Goal: Transaction & Acquisition: Purchase product/service

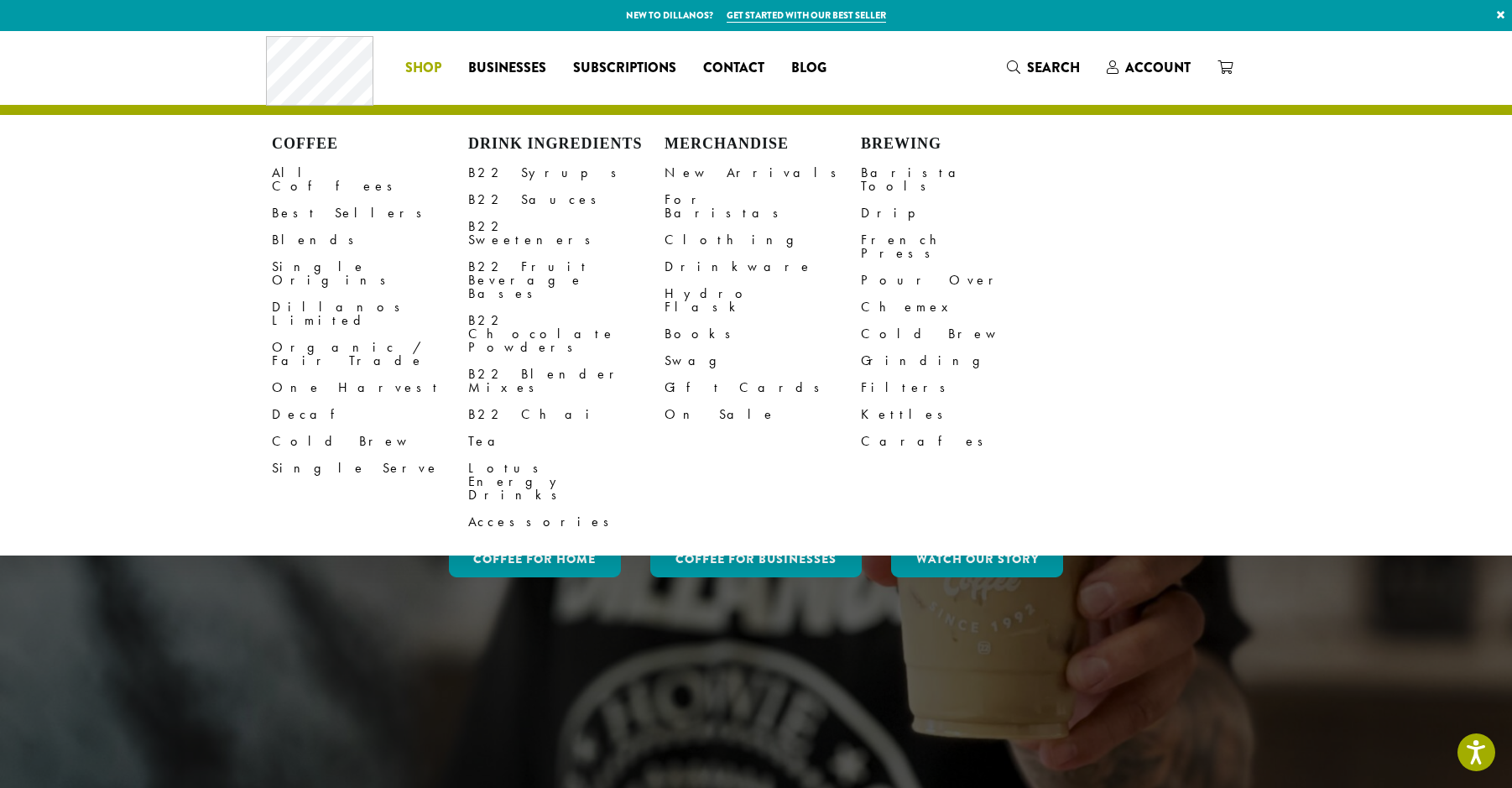
click at [422, 73] on li "Coffee All Coffees Best Sellers Blends Single Origins Dillanos Limited Organic …" at bounding box center [423, 67] width 63 height 27
click at [314, 200] on link "Best Sellers" at bounding box center [370, 213] width 196 height 27
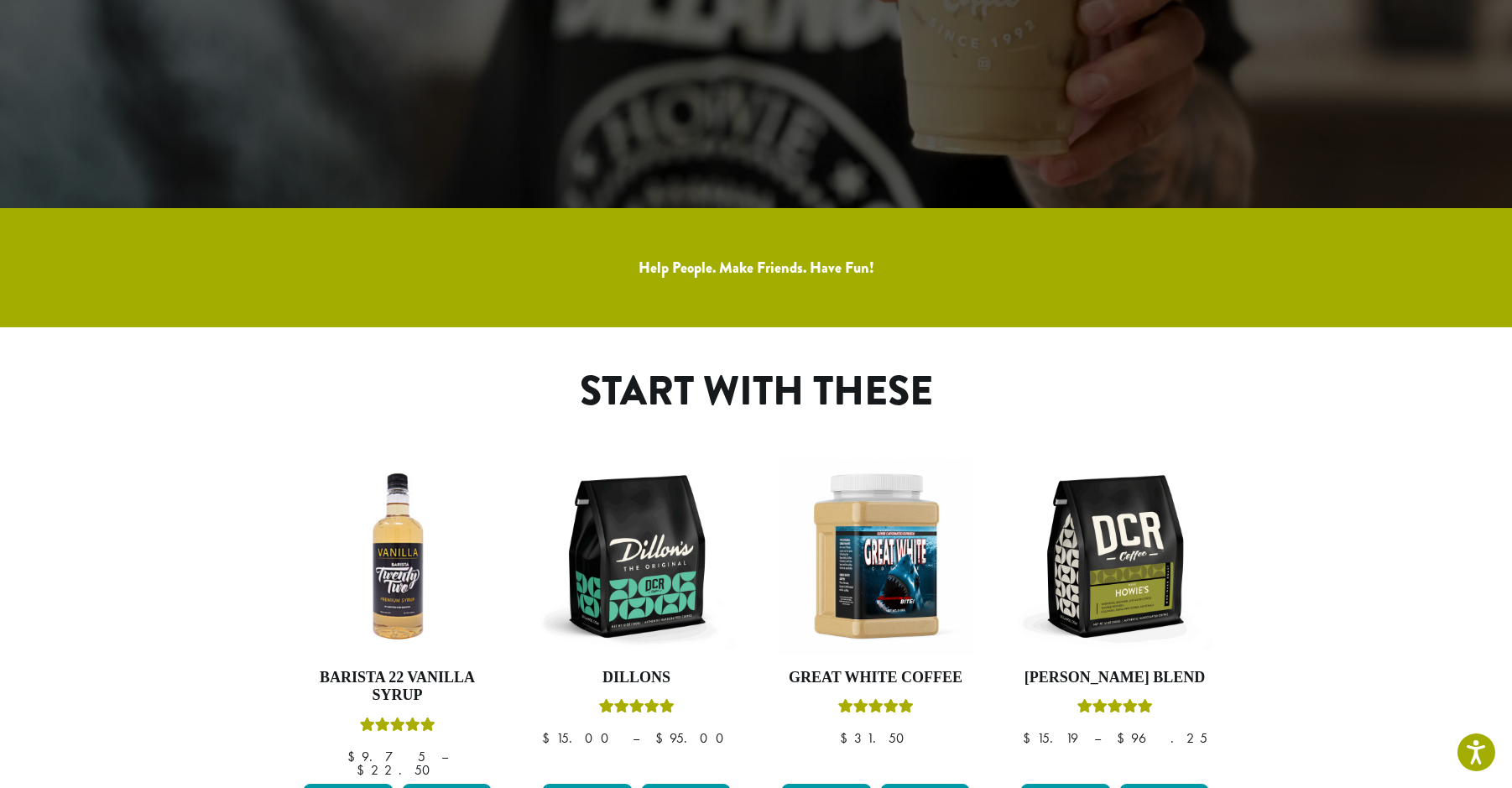
scroll to position [588, 0]
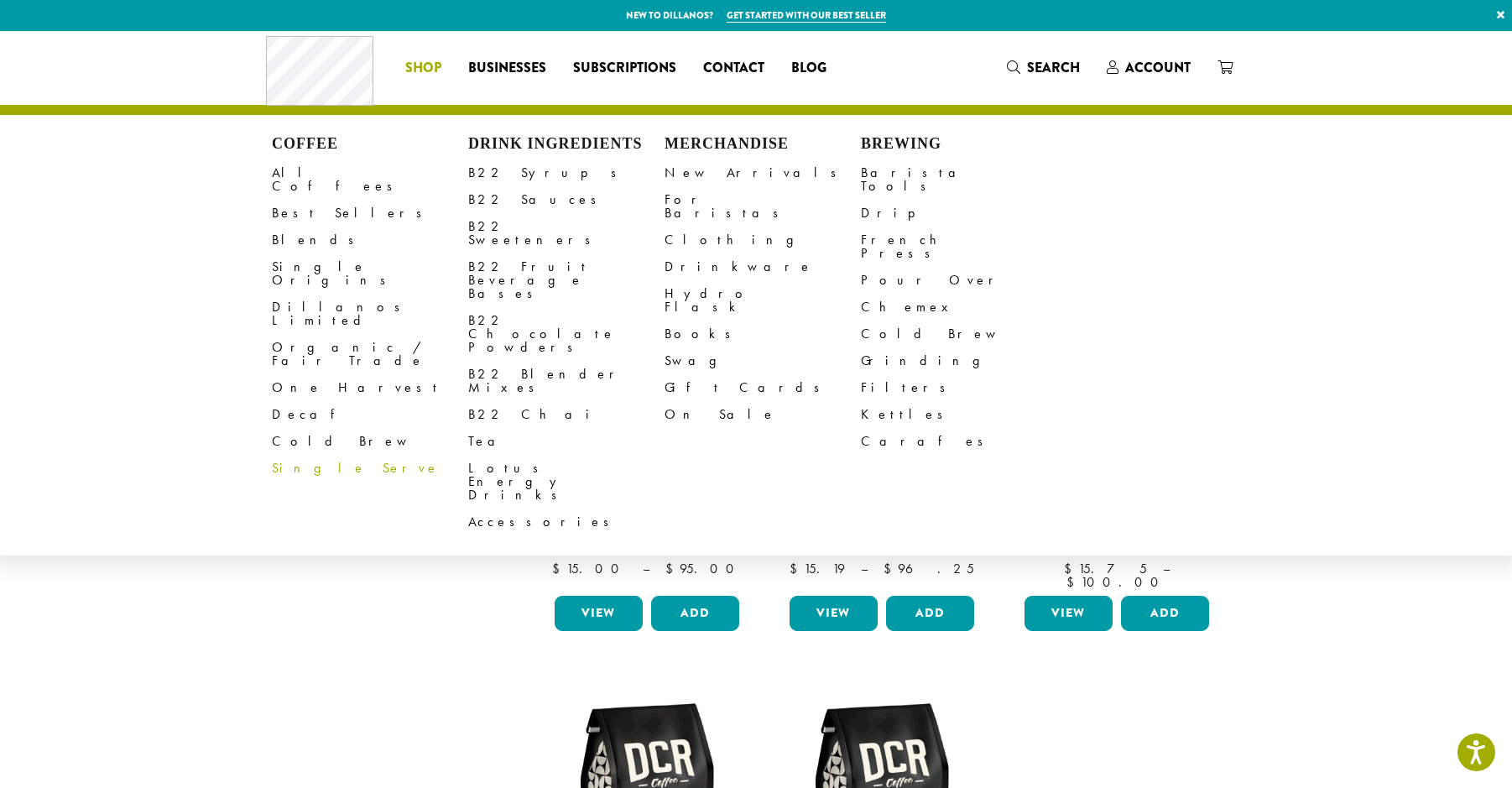
click at [410, 70] on span "Shop" at bounding box center [423, 68] width 36 height 21
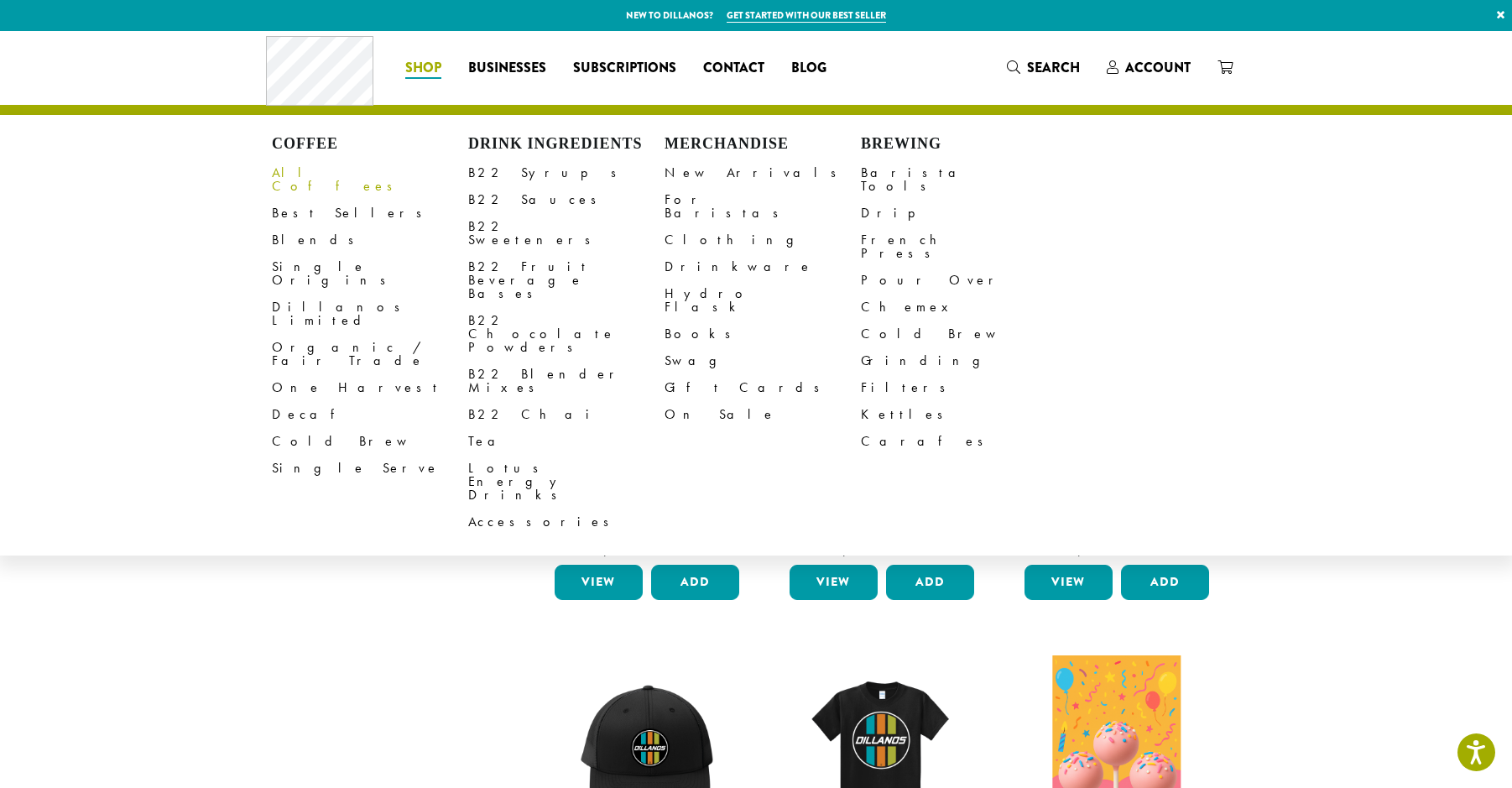
click at [321, 168] on link "All Coffees" at bounding box center [370, 180] width 196 height 41
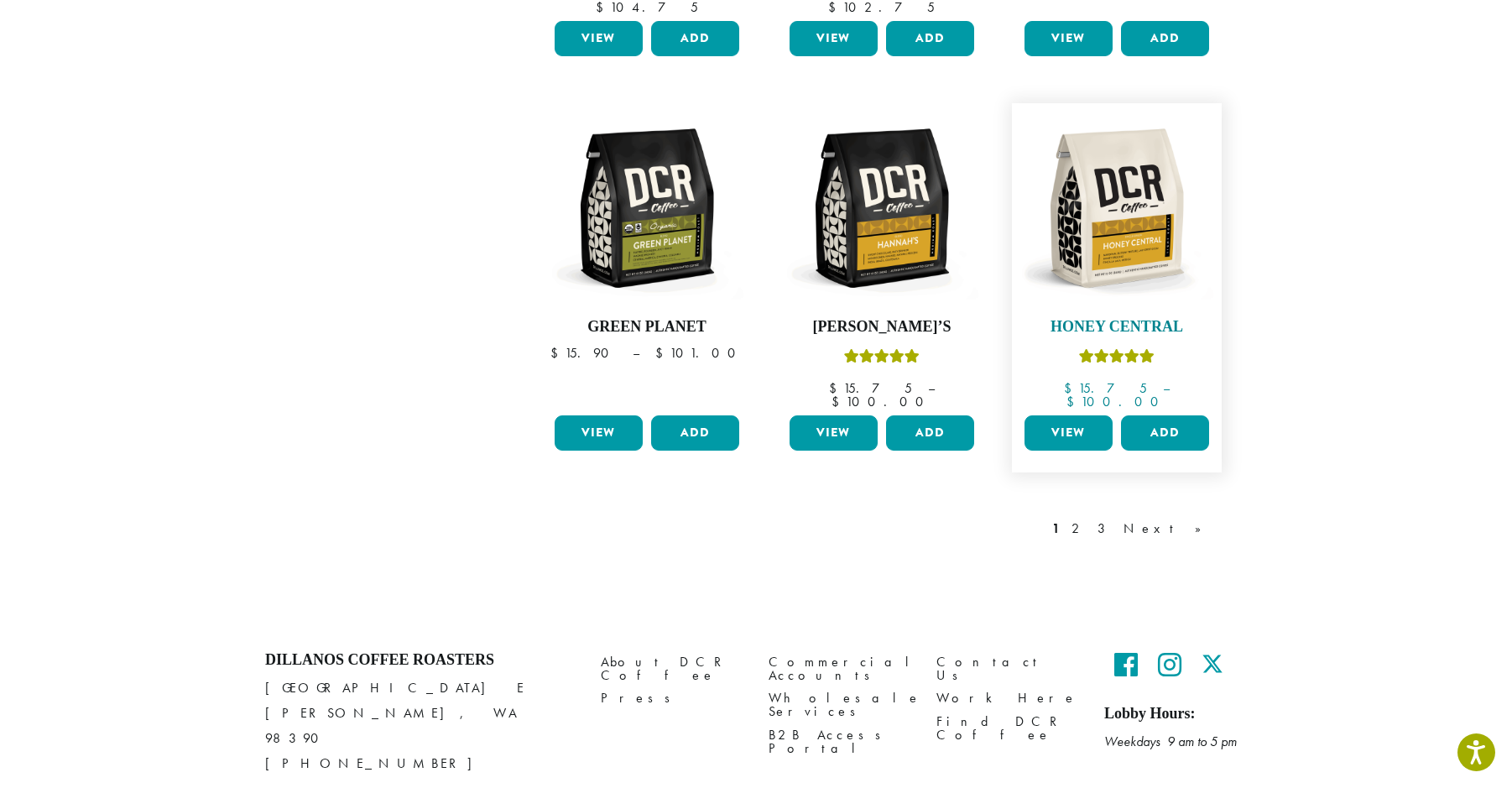
scroll to position [1362, 0]
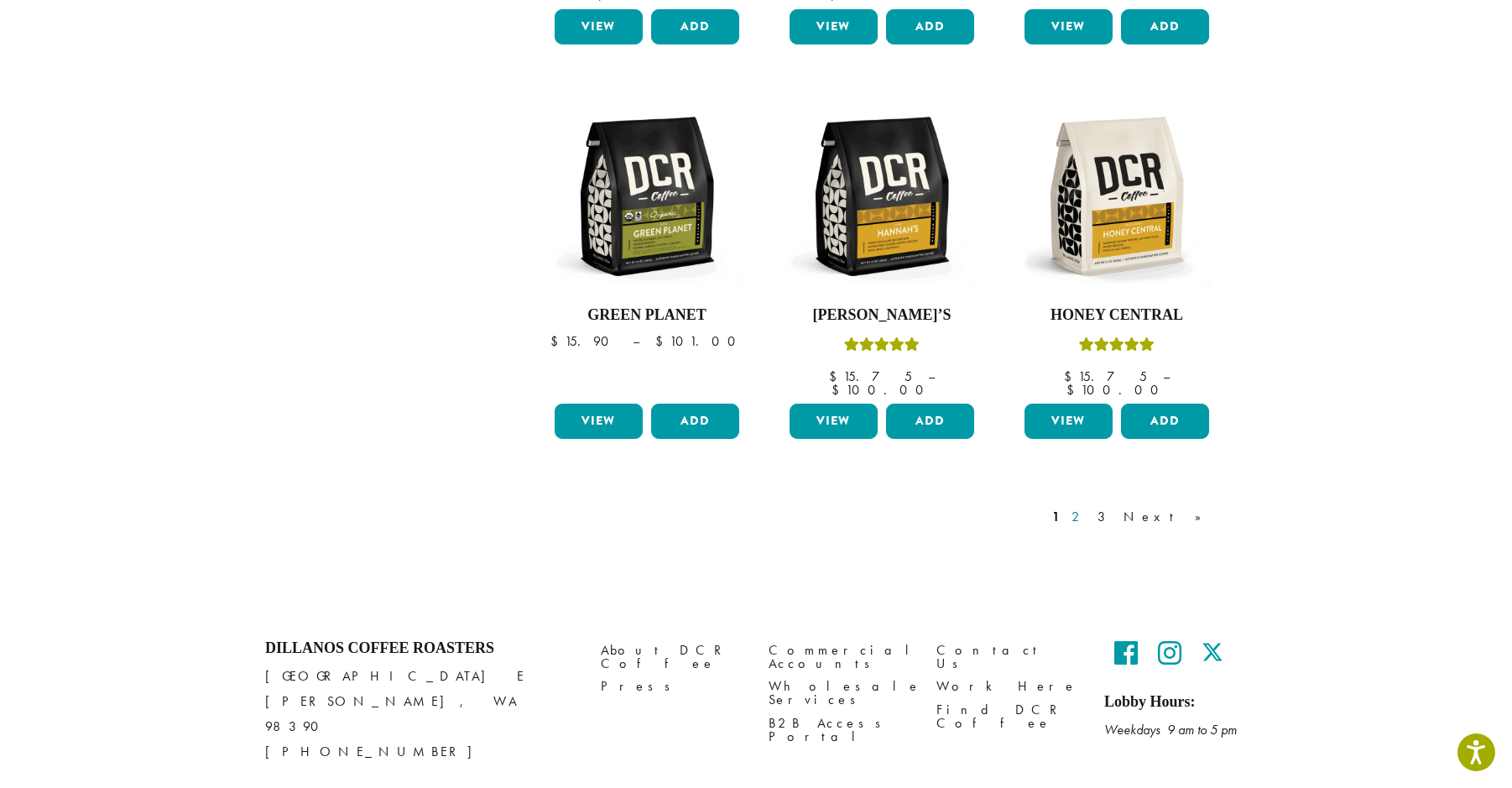
click at [1089, 507] on link "2" at bounding box center [1078, 517] width 21 height 20
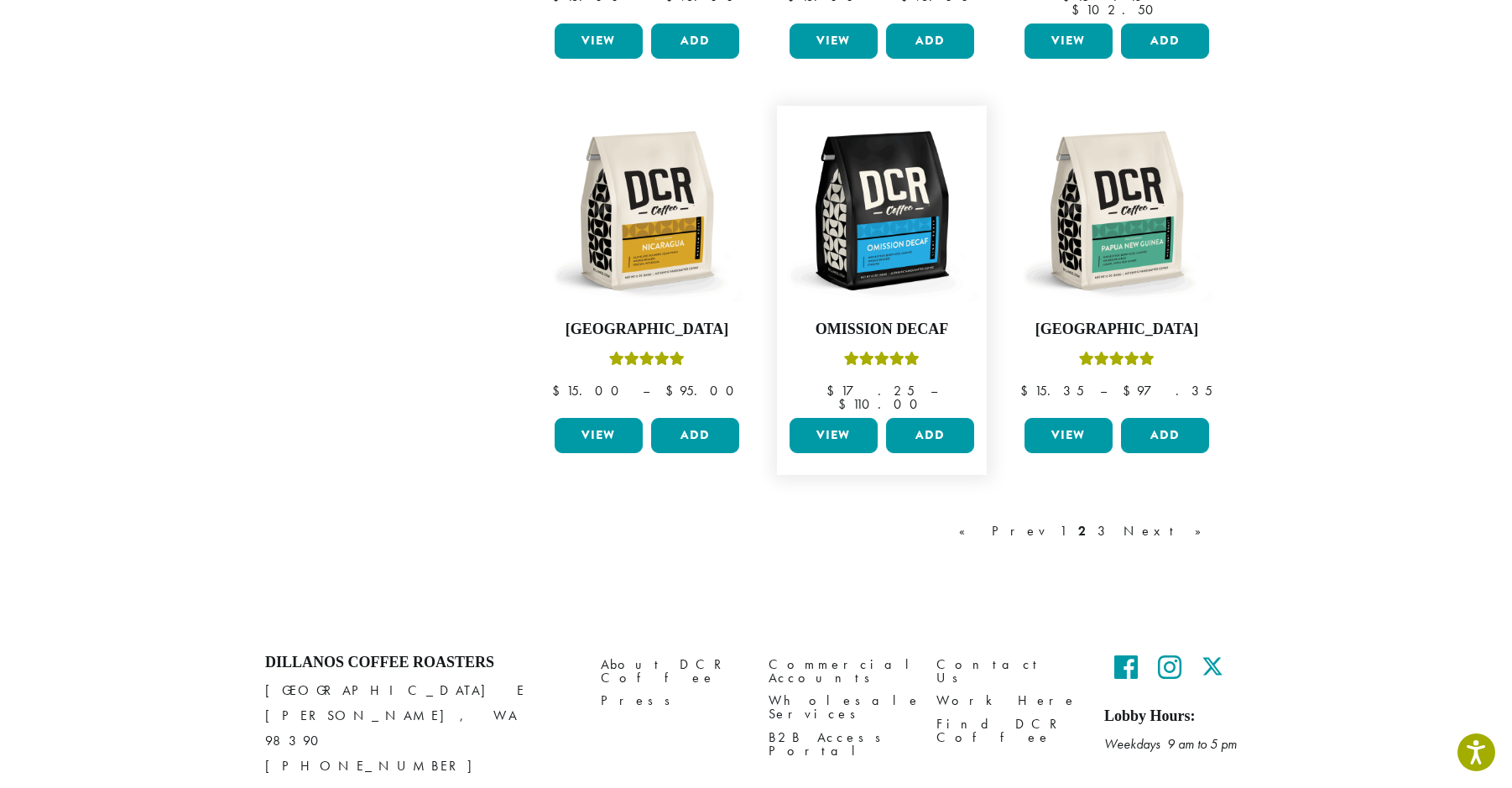
scroll to position [1362, 0]
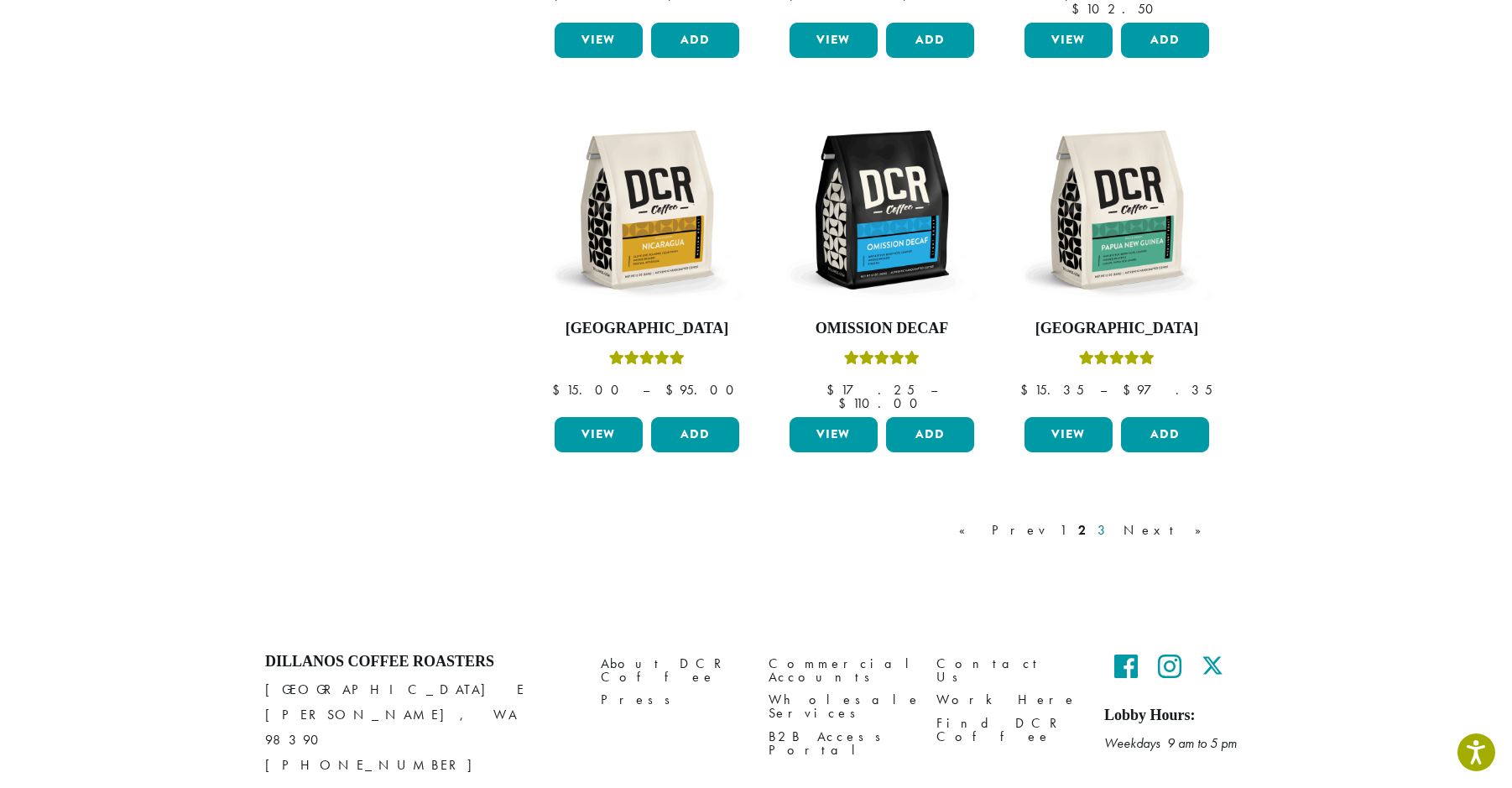
click at [1115, 520] on link "3" at bounding box center [1104, 531] width 21 height 20
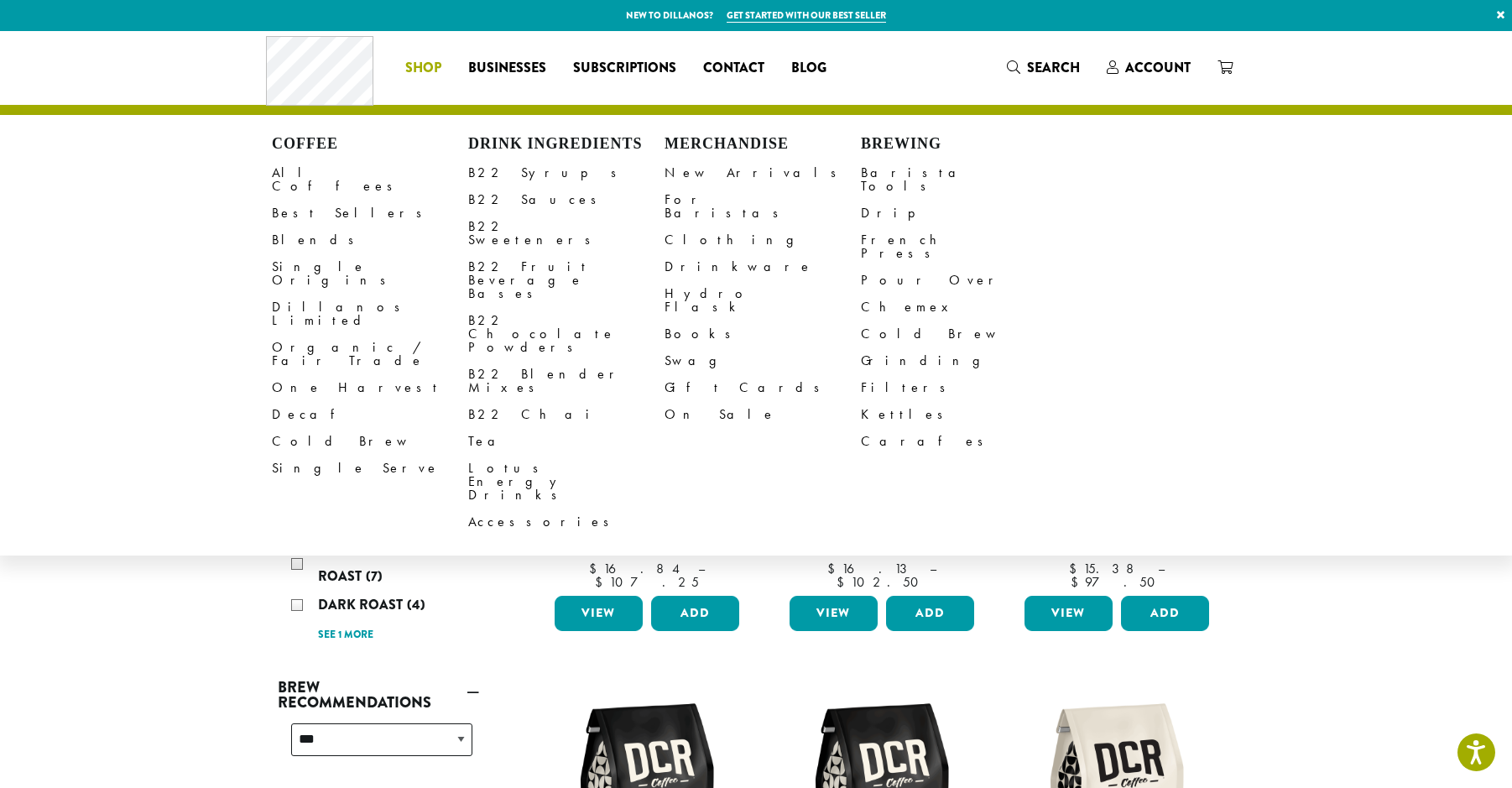
click at [423, 63] on span "Shop" at bounding box center [423, 68] width 36 height 21
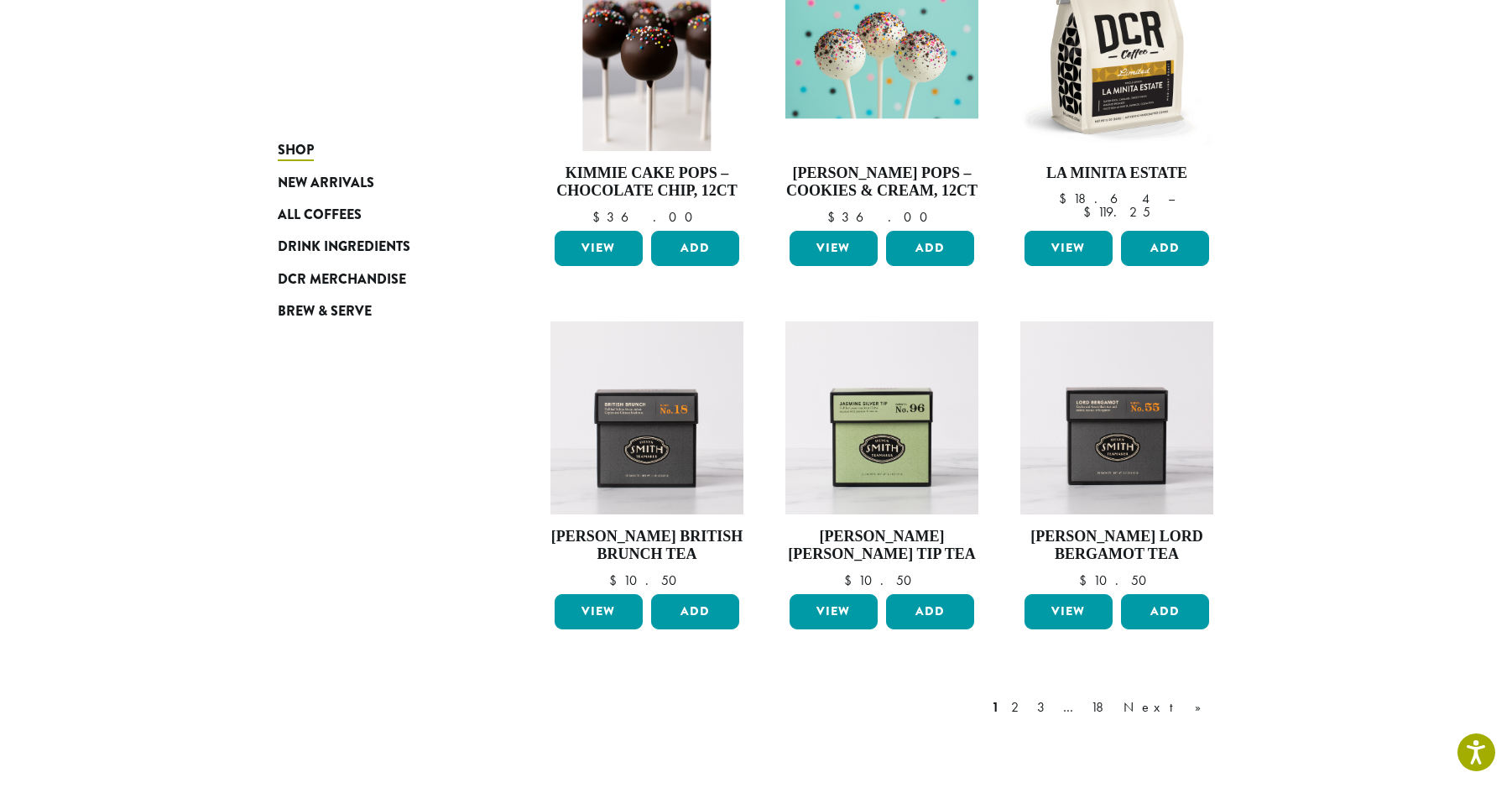
scroll to position [1092, 0]
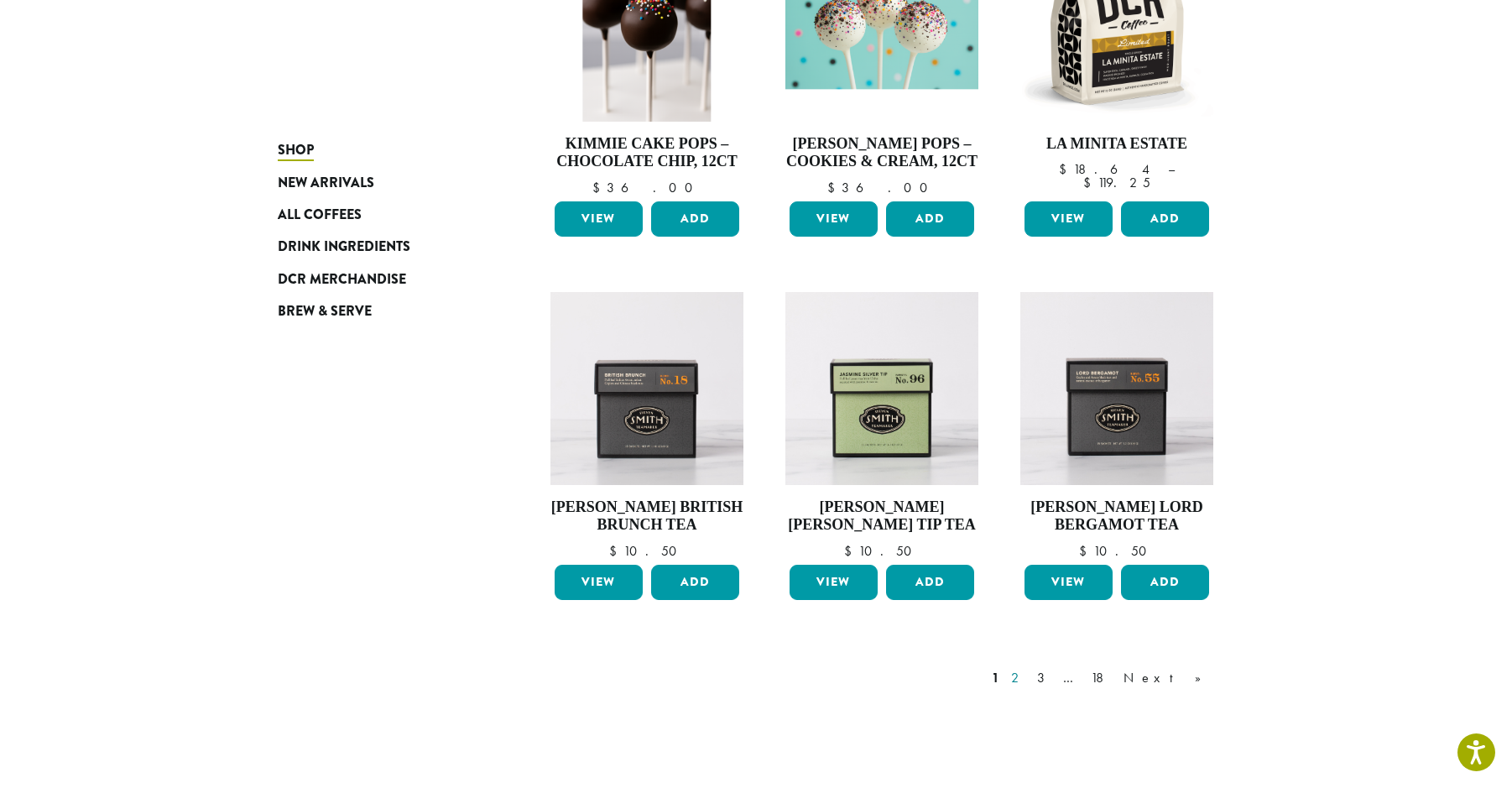
click at [1029, 680] on link "2" at bounding box center [1018, 678] width 21 height 20
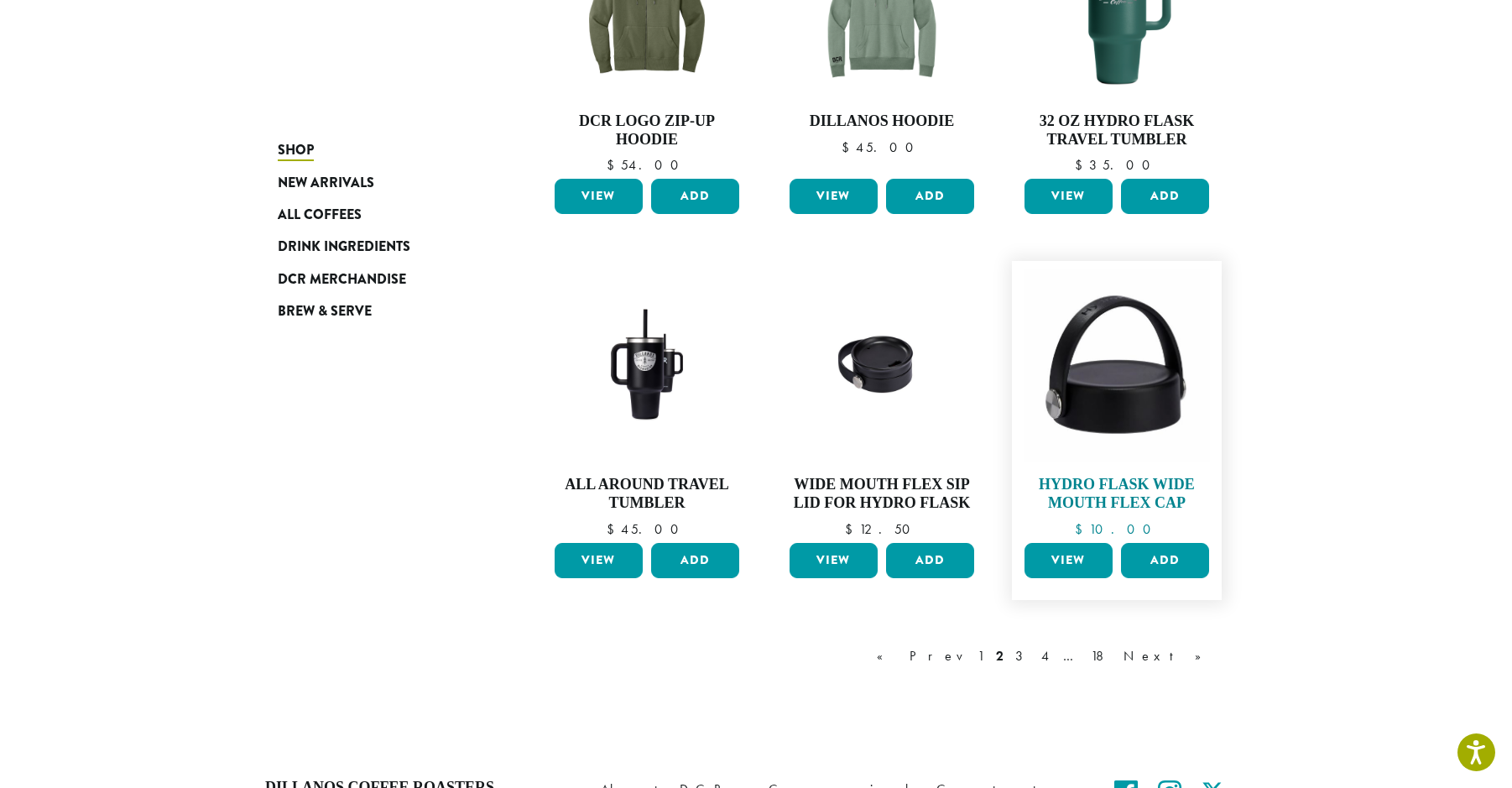
scroll to position [1195, 0]
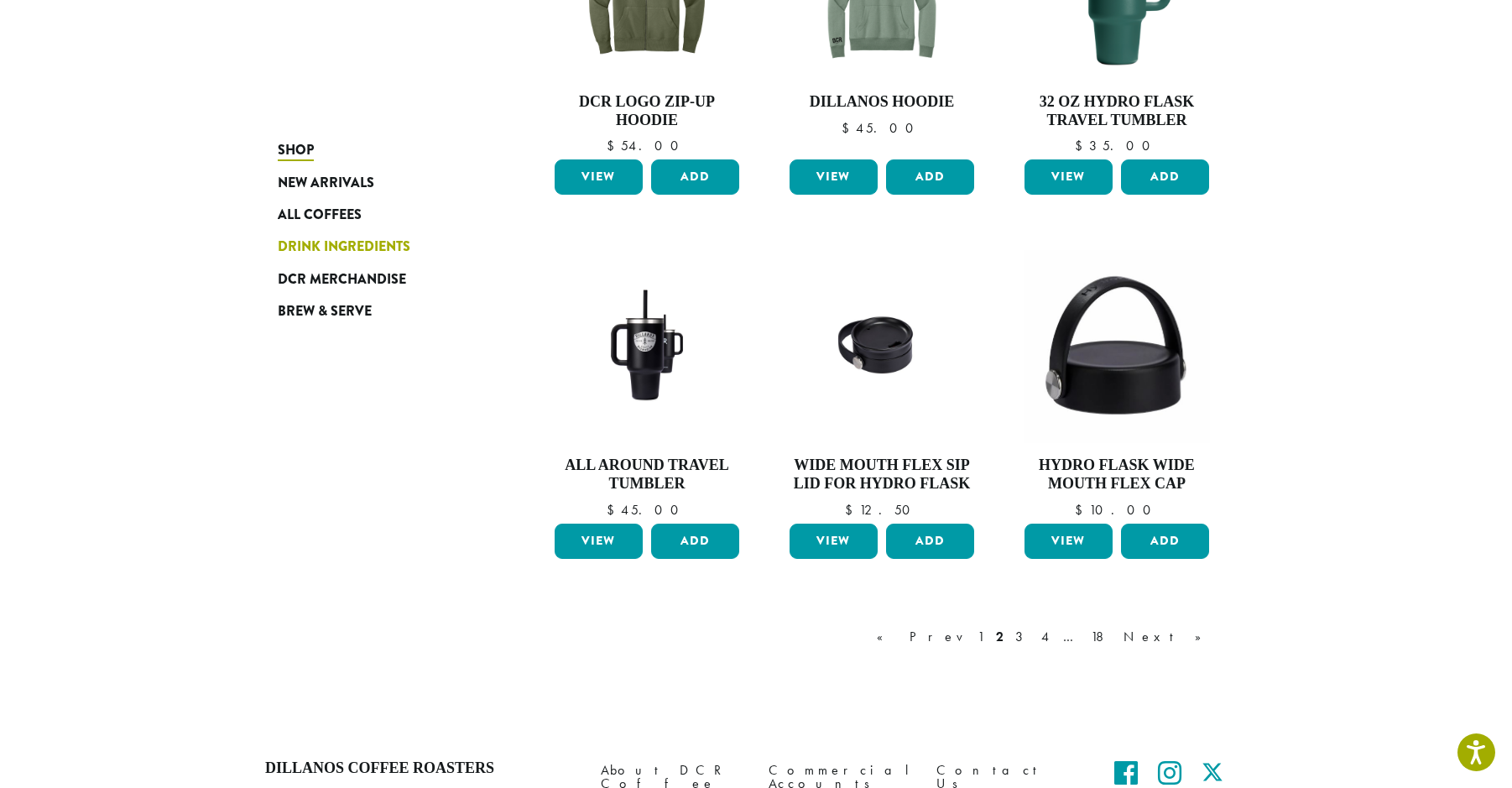
click at [292, 247] on span "Drink Ingredients" at bounding box center [344, 247] width 133 height 21
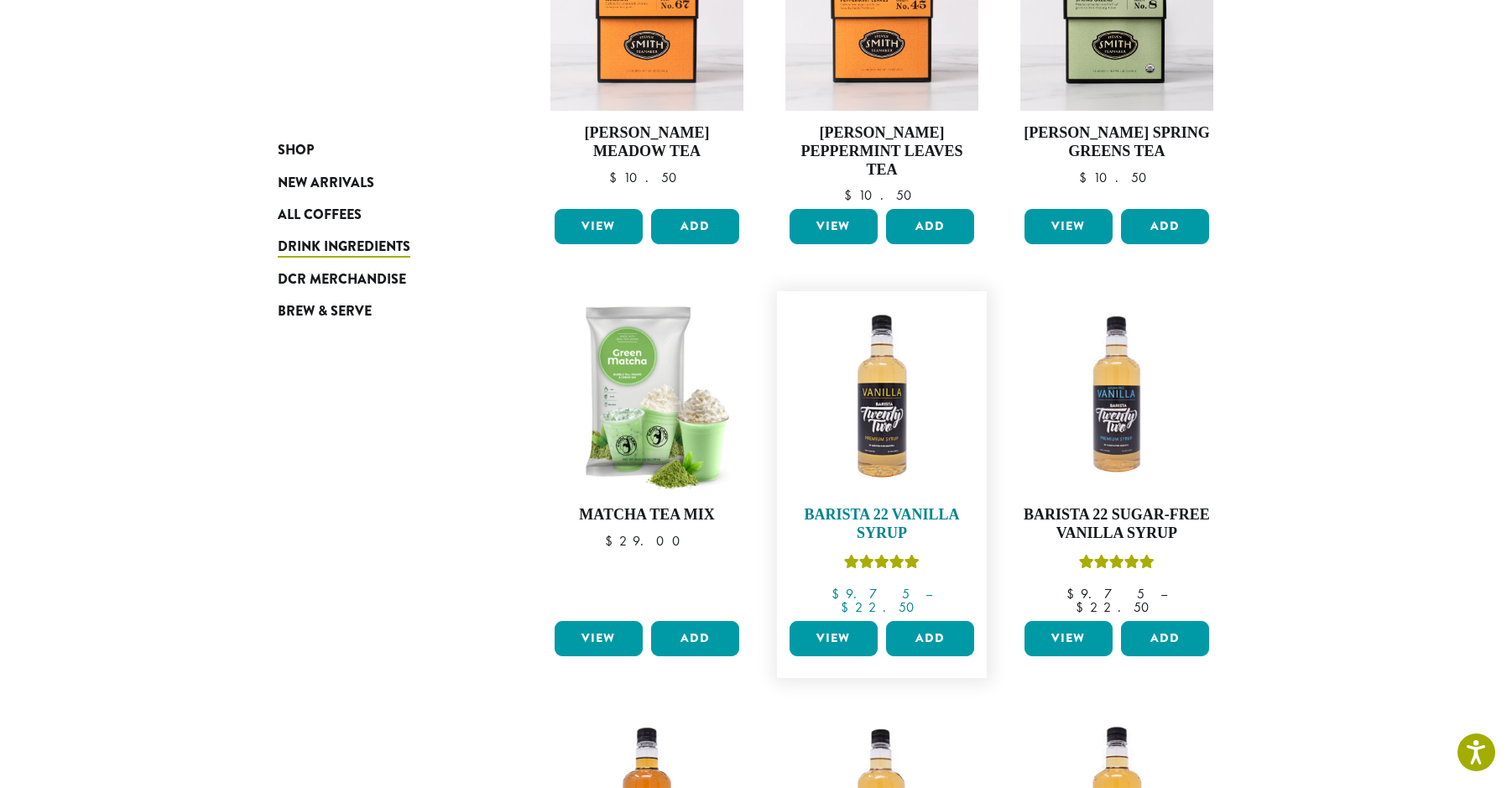
scroll to position [756, 0]
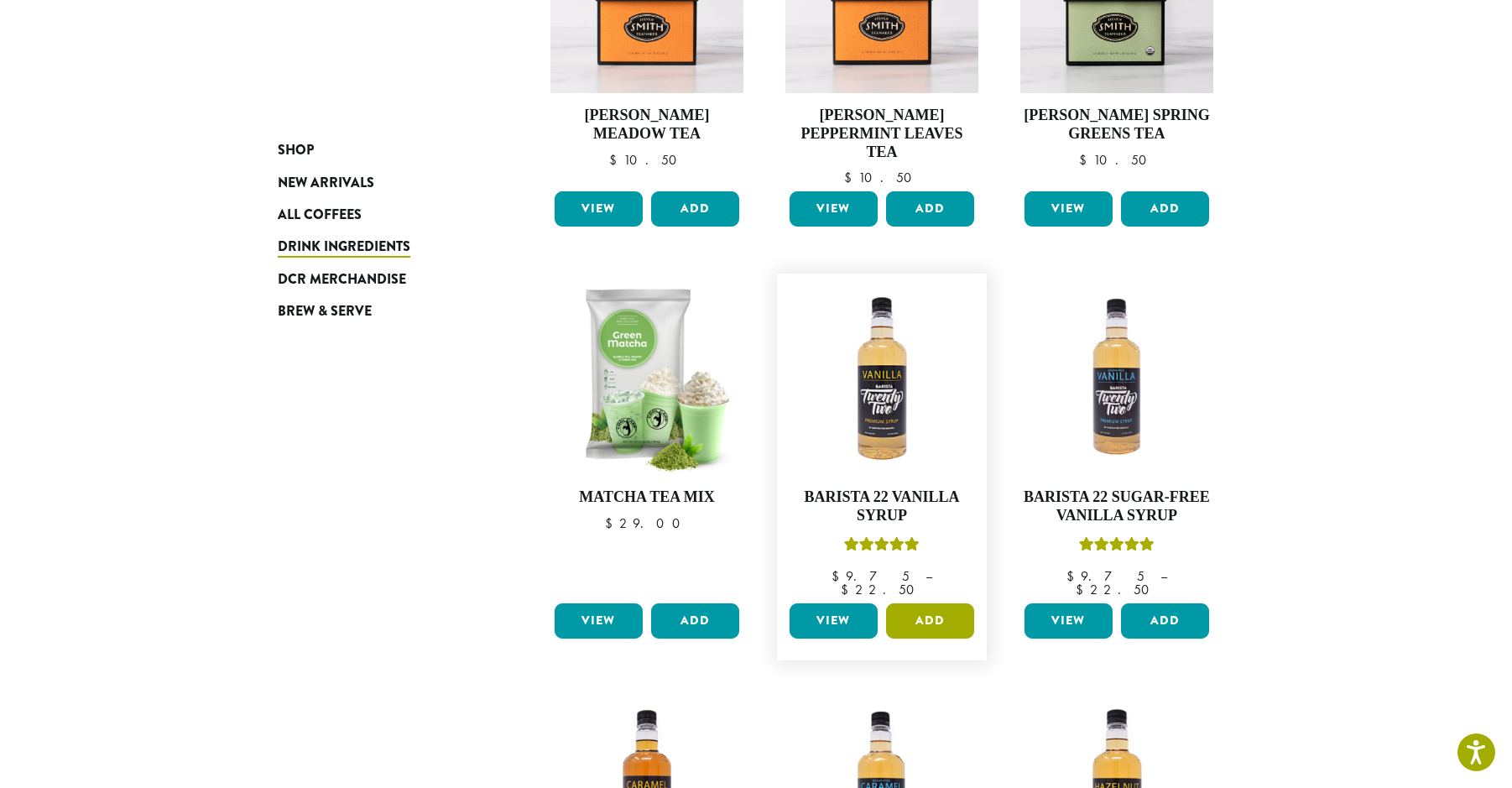
click at [946, 603] on button "Add" at bounding box center [931, 621] width 89 height 35
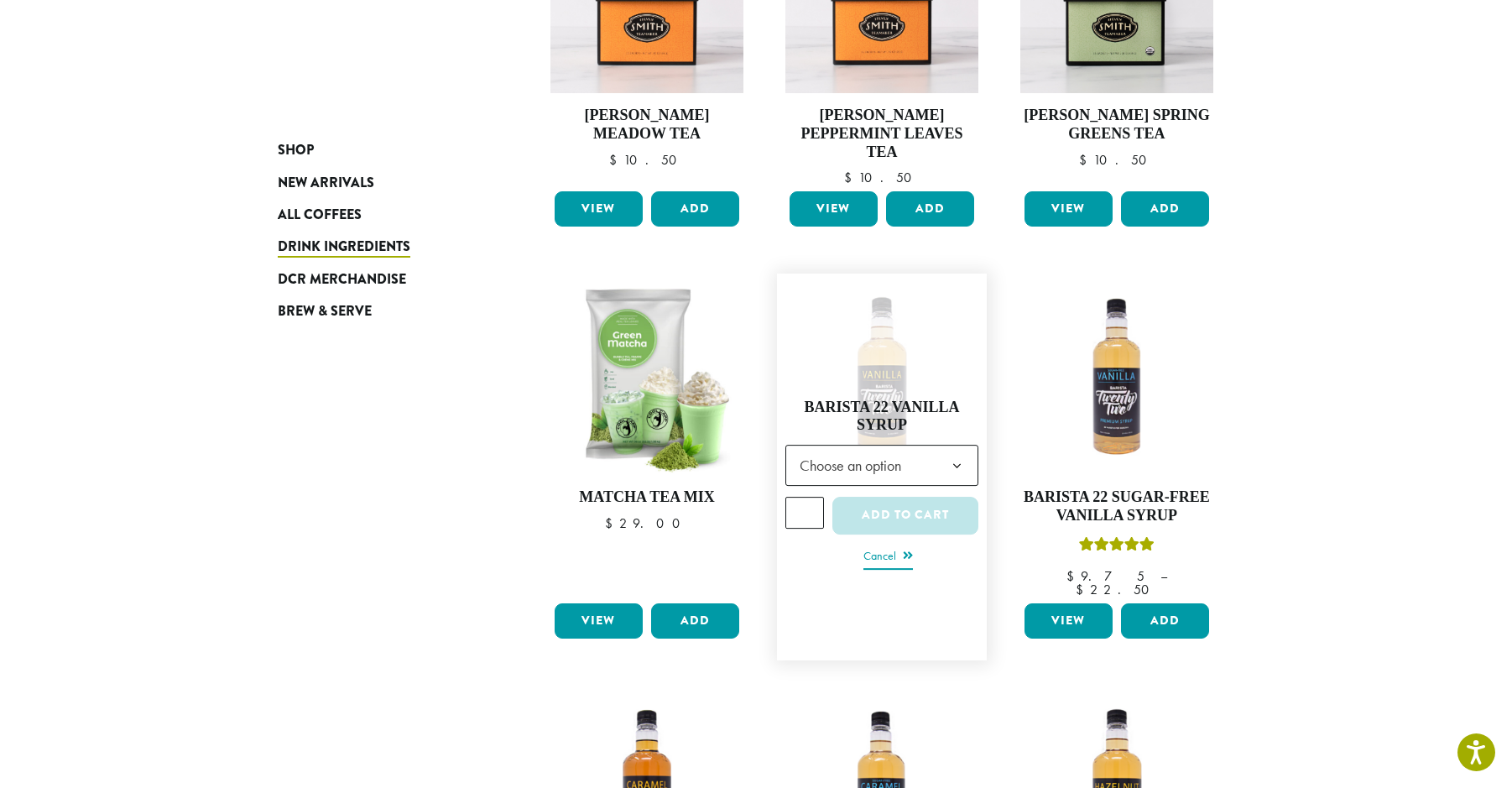
click at [898, 545] on link "Cancel" at bounding box center [888, 556] width 50 height 23
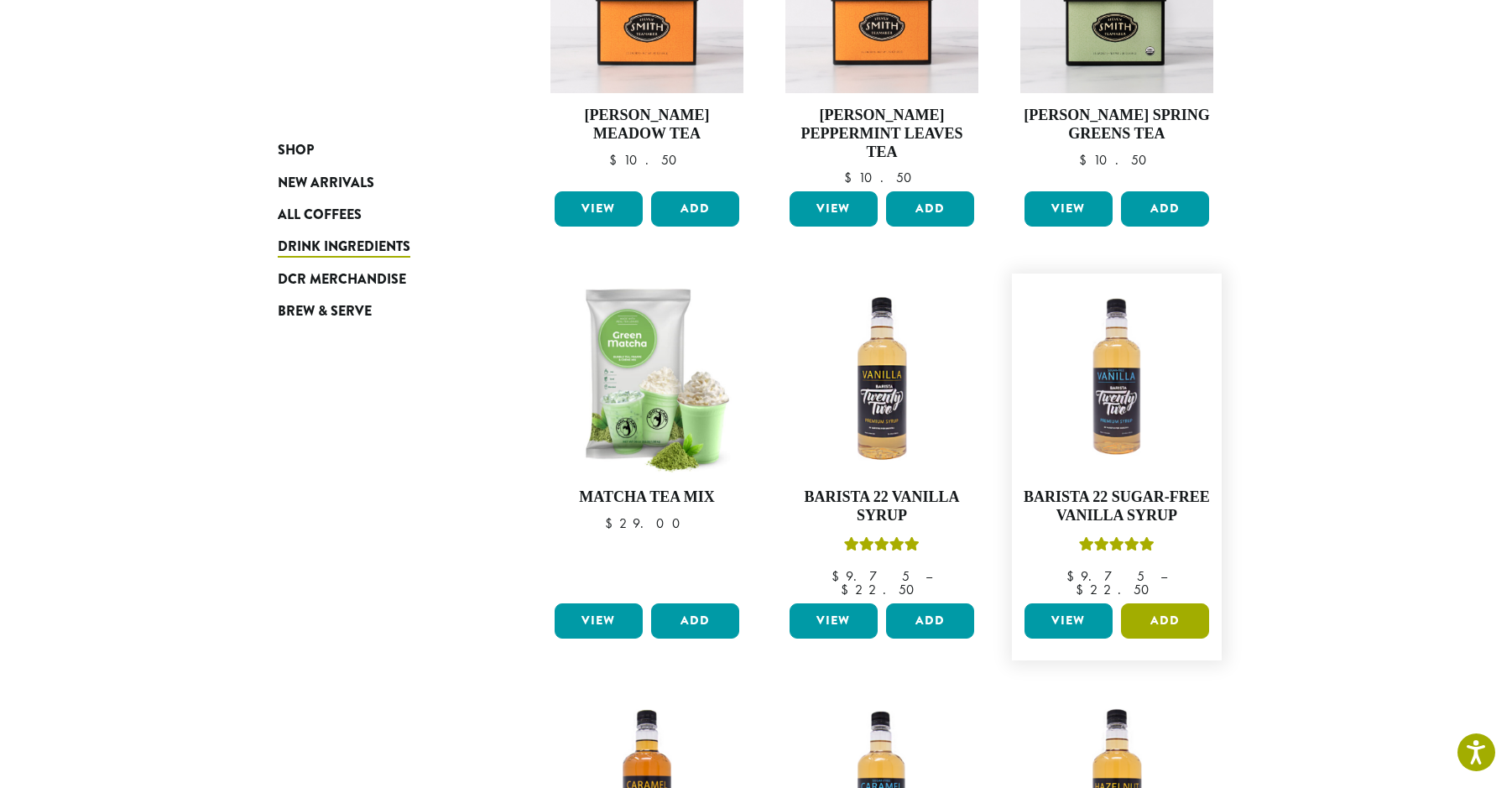
click at [1148, 603] on button "Add" at bounding box center [1165, 621] width 89 height 35
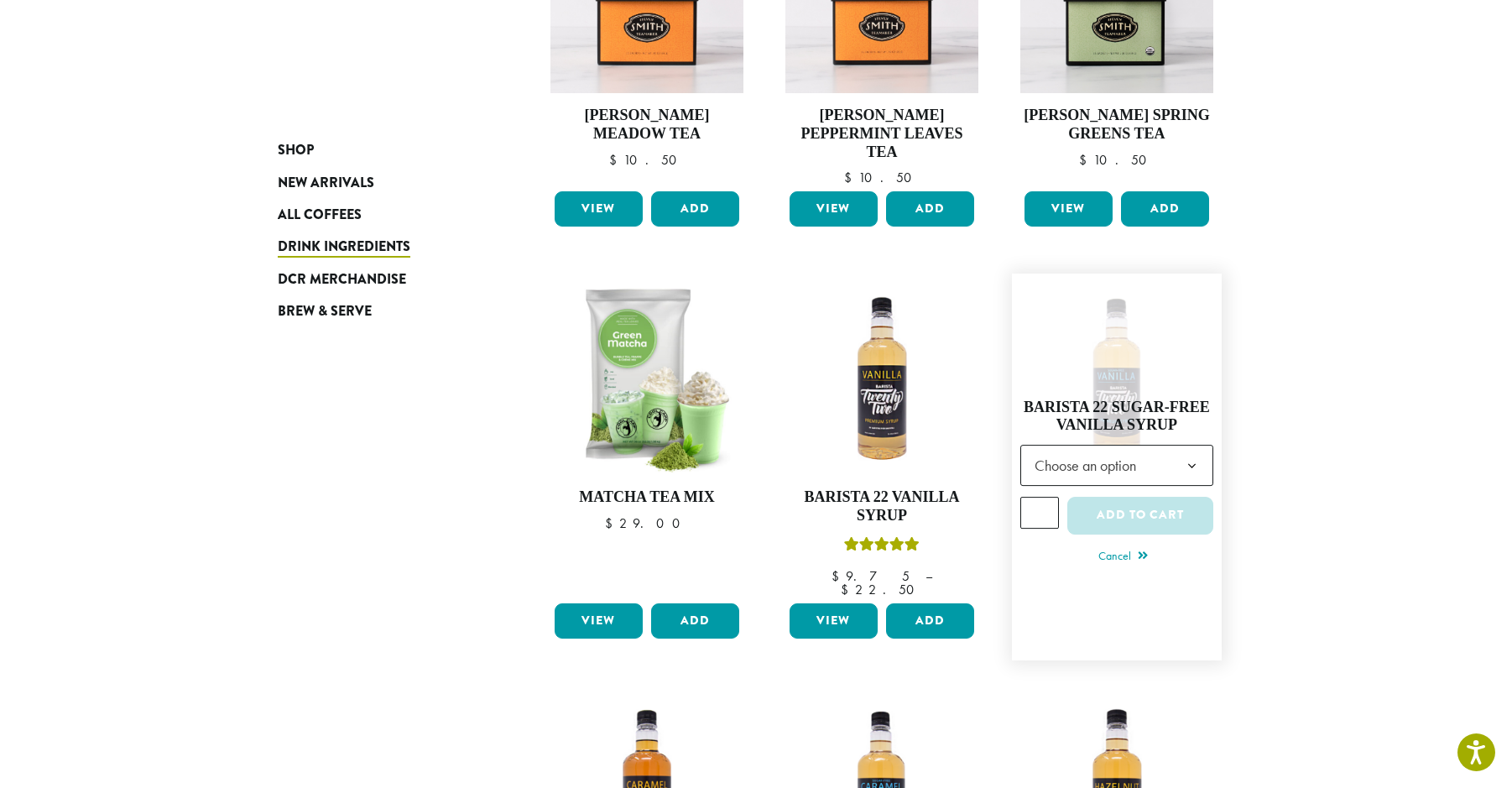
click at [1078, 449] on span "Choose an option" at bounding box center [1090, 465] width 125 height 32
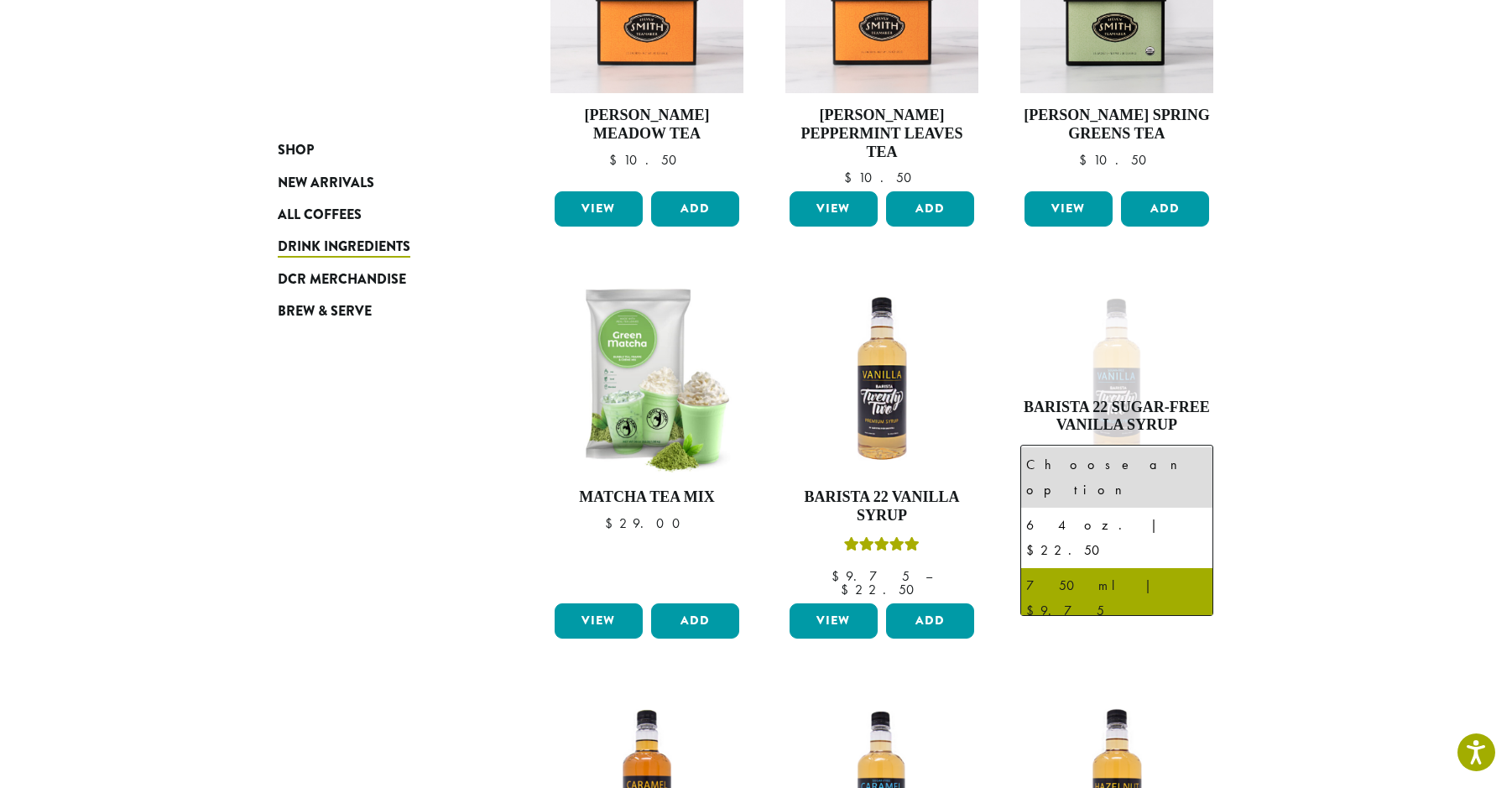
select select "******"
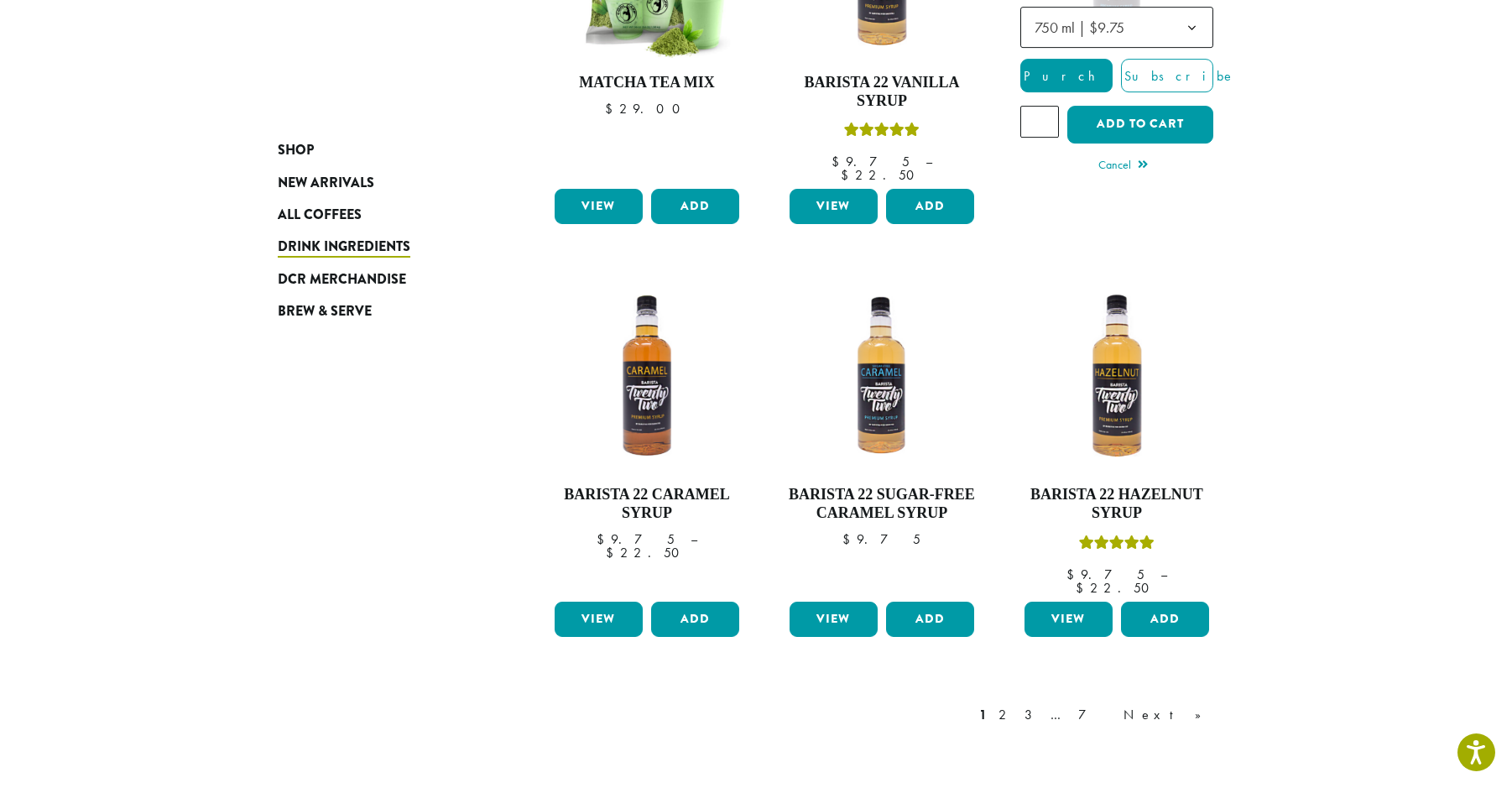
scroll to position [1176, 0]
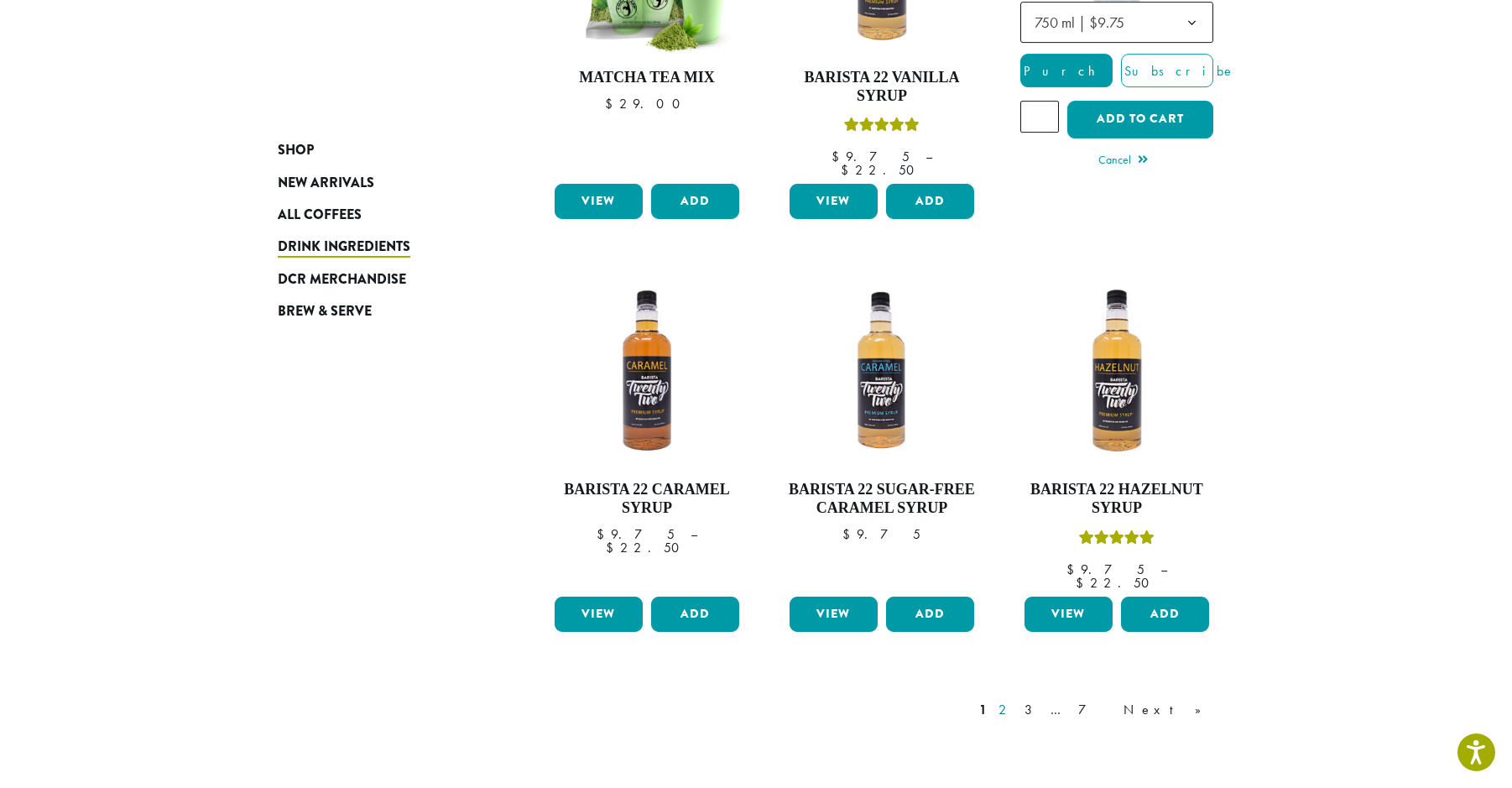
click at [1017, 700] on link "2" at bounding box center [1006, 710] width 21 height 20
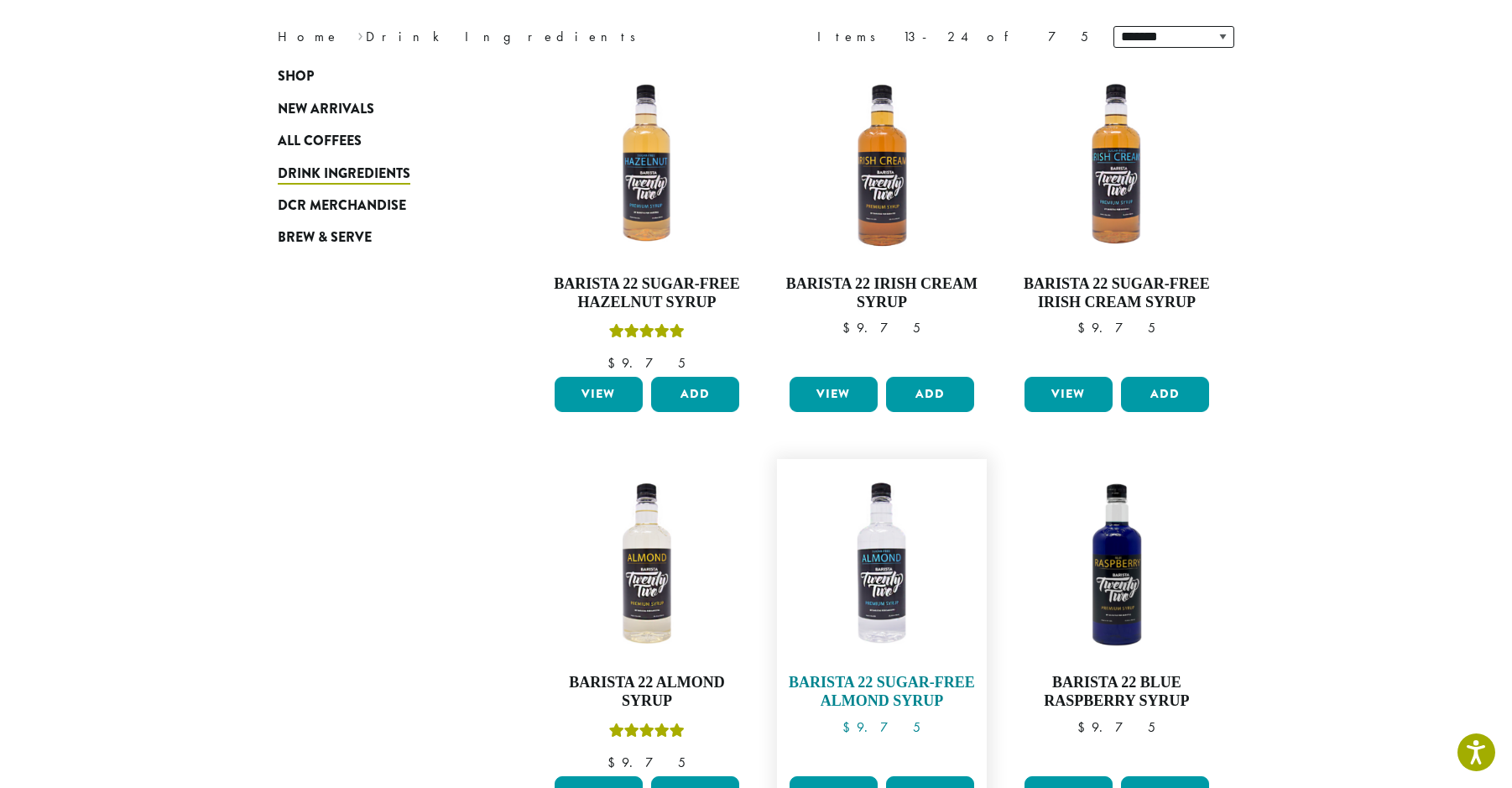
scroll to position [355, 0]
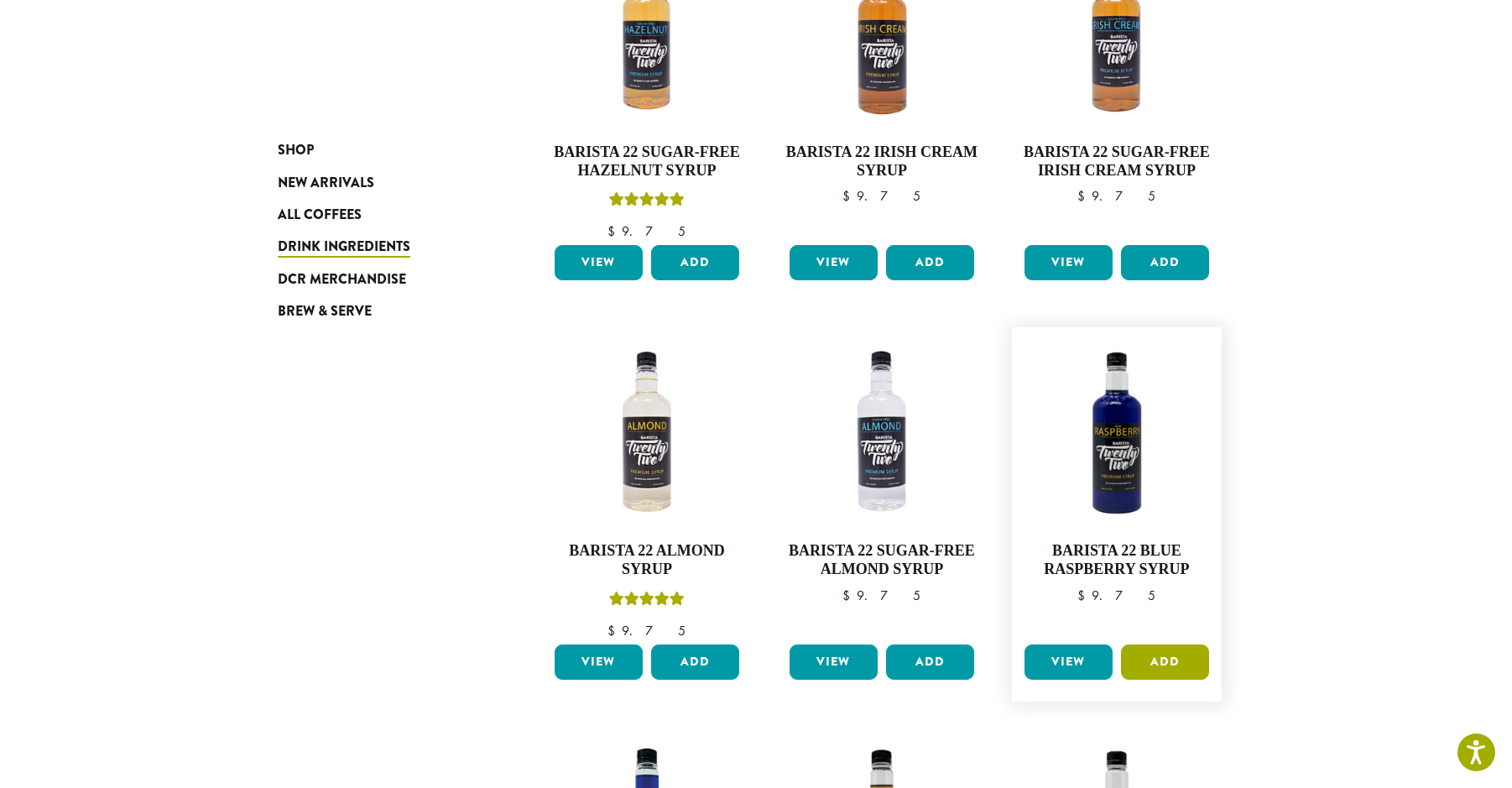
click at [1137, 663] on button "Add" at bounding box center [1165, 663] width 89 height 35
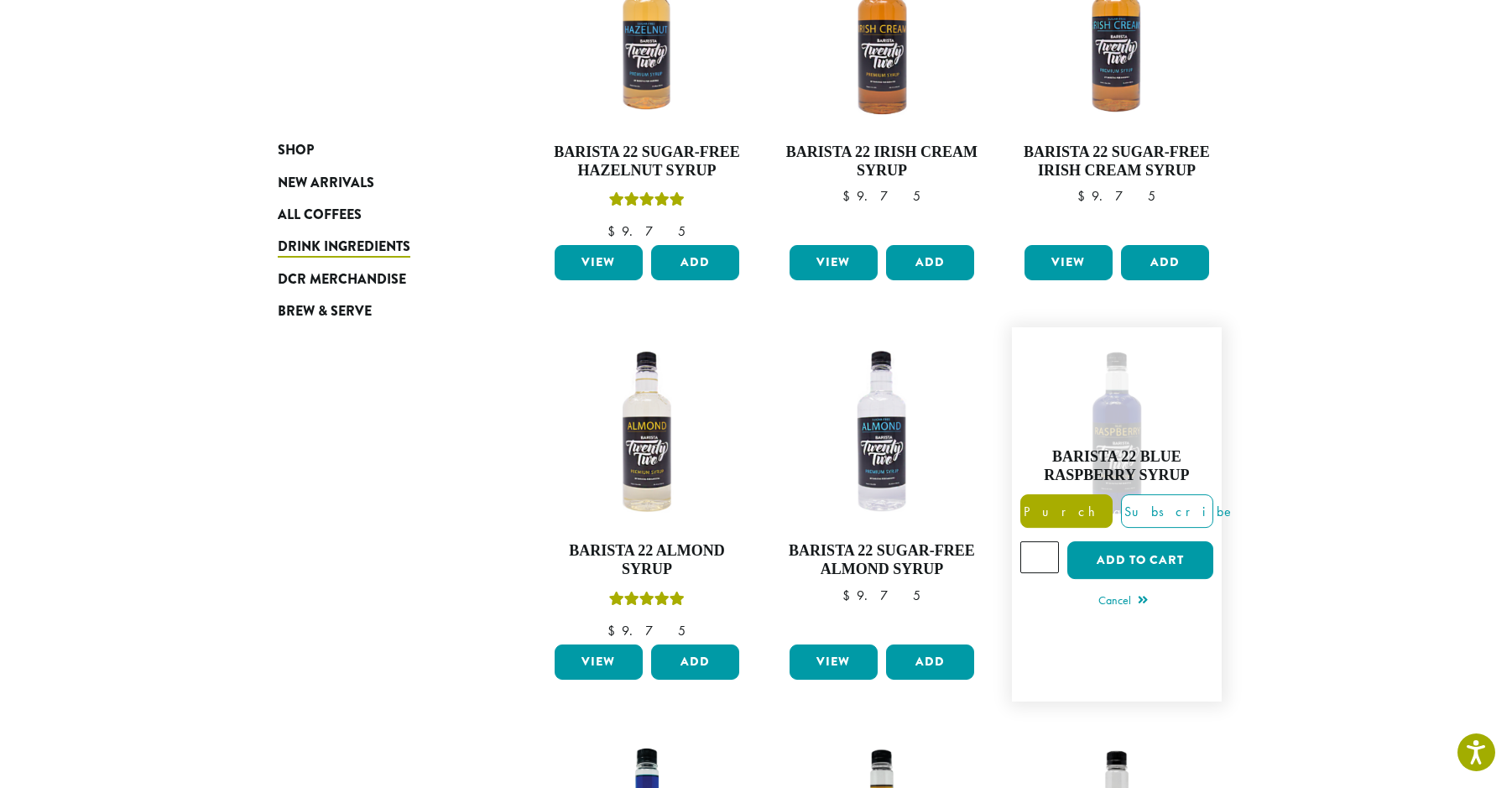
click at [1089, 517] on span "Purchase" at bounding box center [1092, 511] width 142 height 18
click at [1119, 551] on button "Add to cart" at bounding box center [1140, 560] width 146 height 38
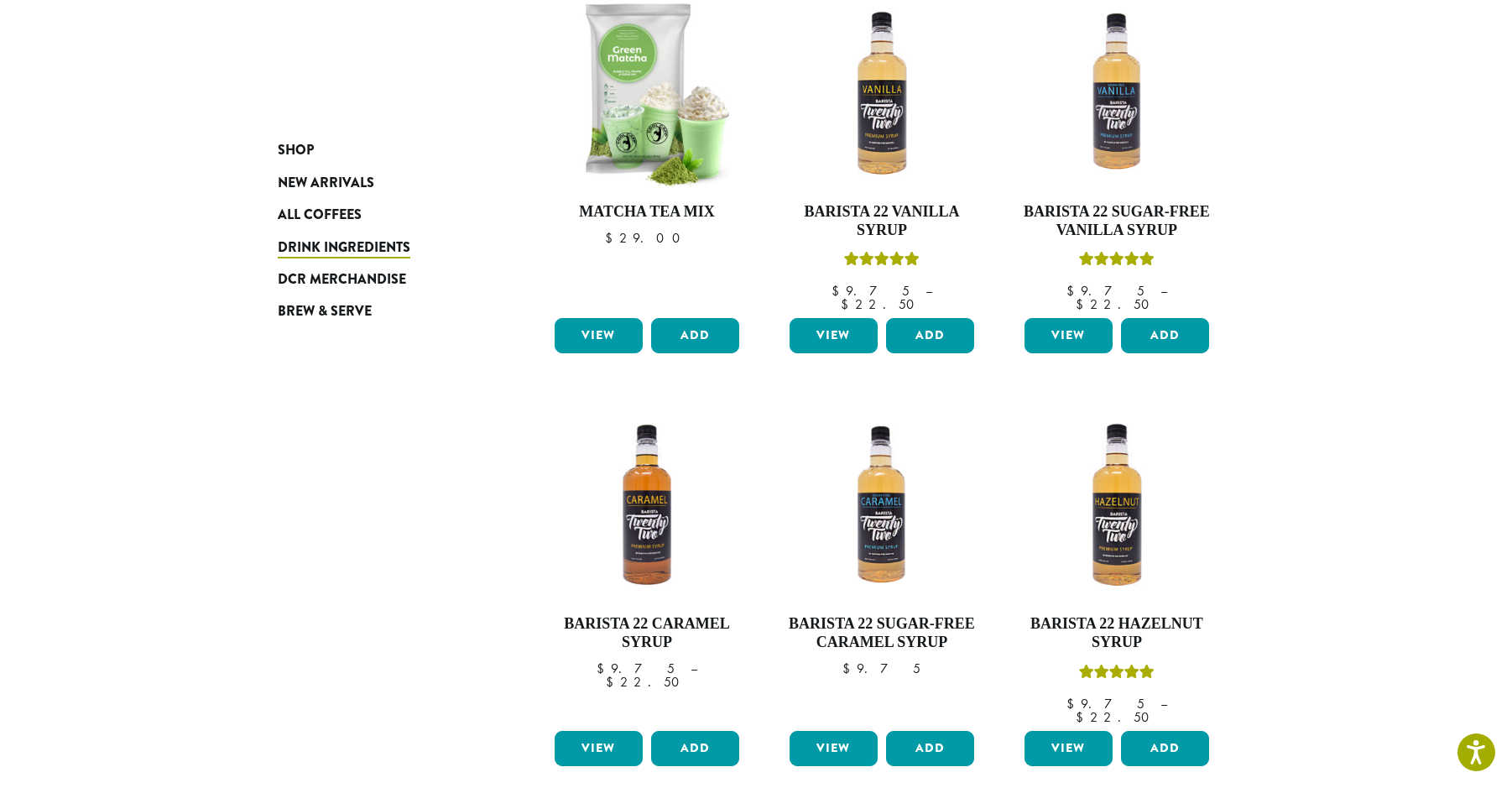
scroll to position [1427, 0]
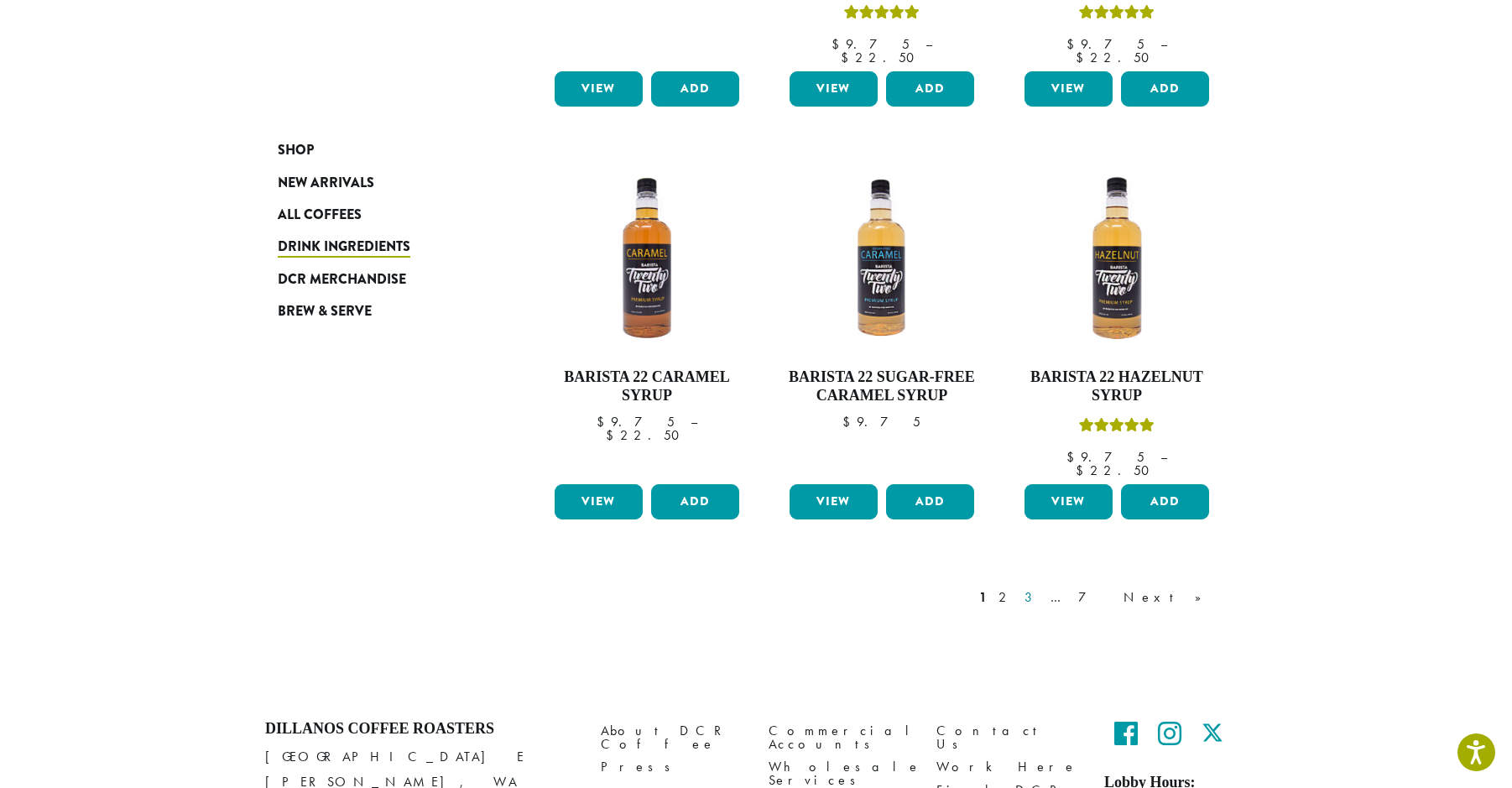
click at [1042, 588] on link "3" at bounding box center [1031, 598] width 21 height 20
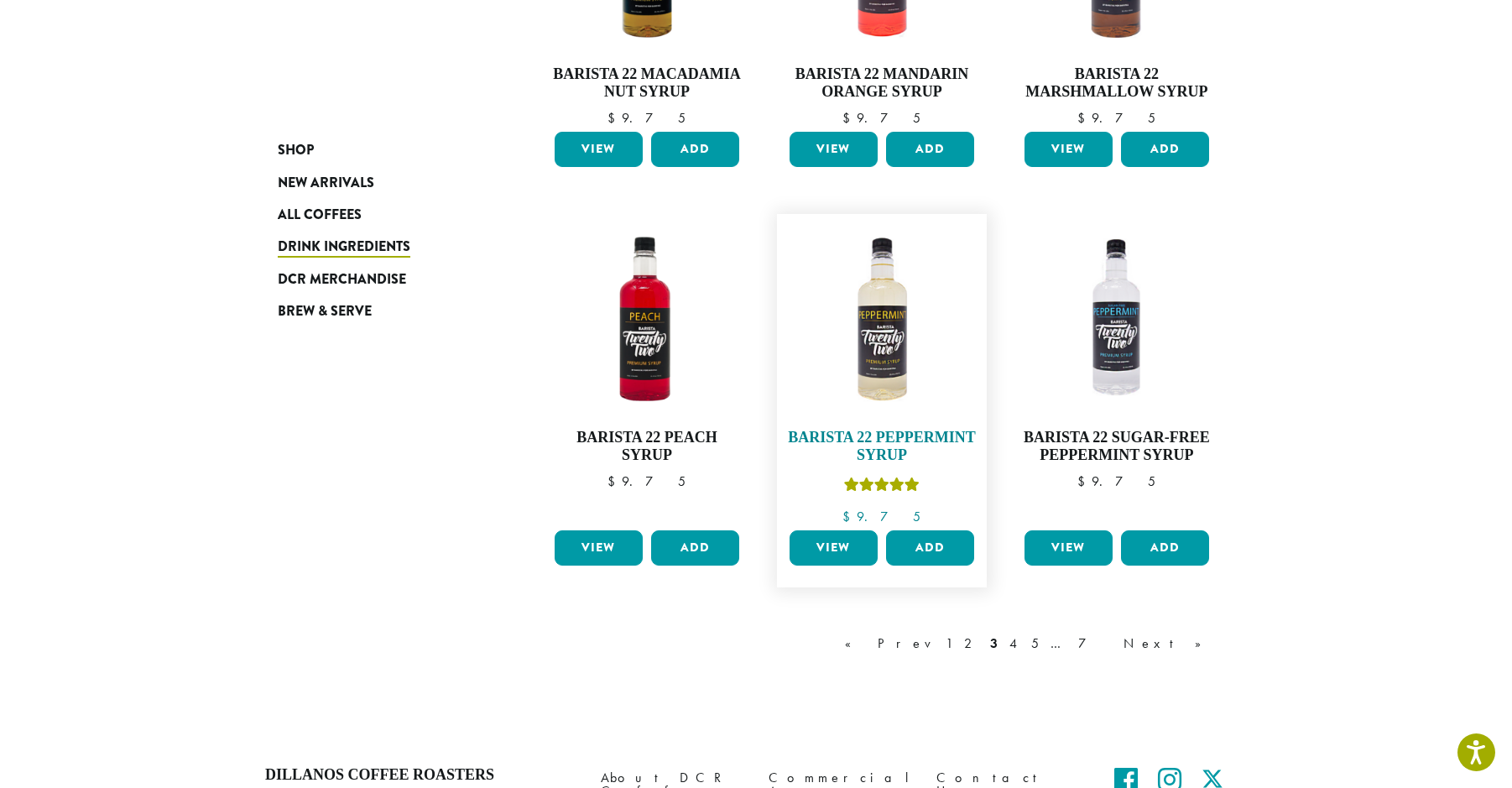
scroll to position [1200, 0]
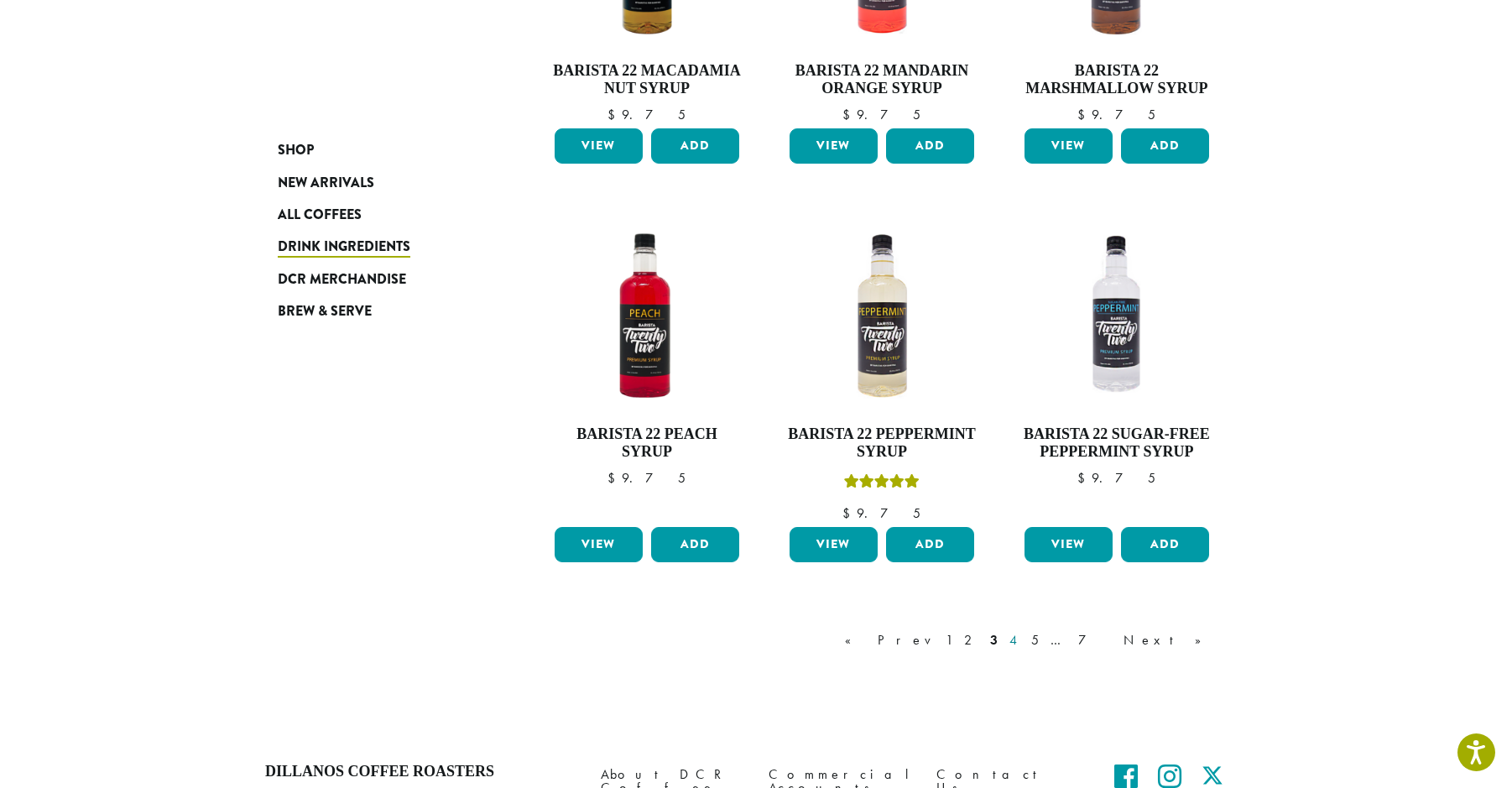
click at [1023, 634] on link "4" at bounding box center [1015, 640] width 17 height 20
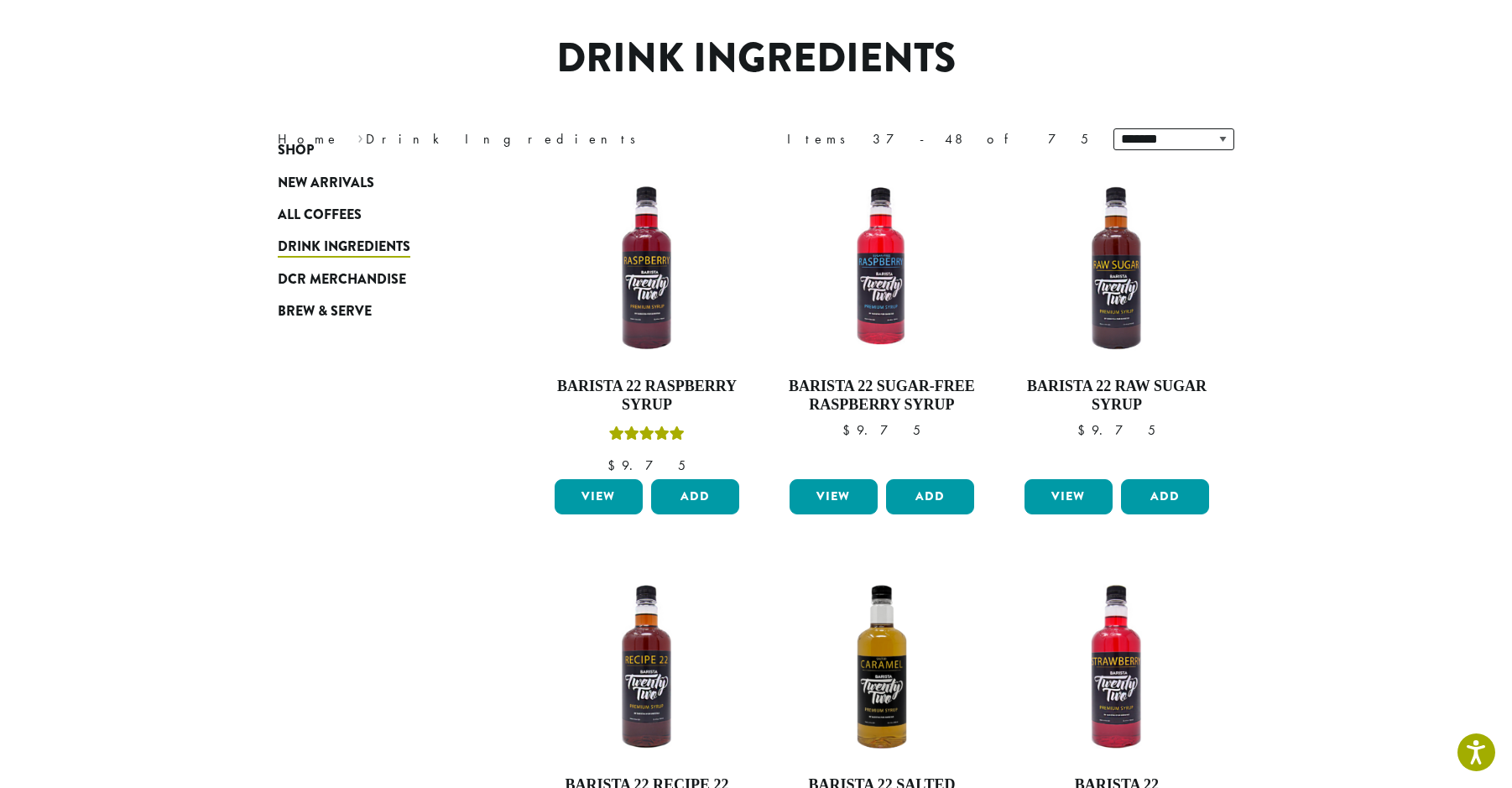
scroll to position [103, 0]
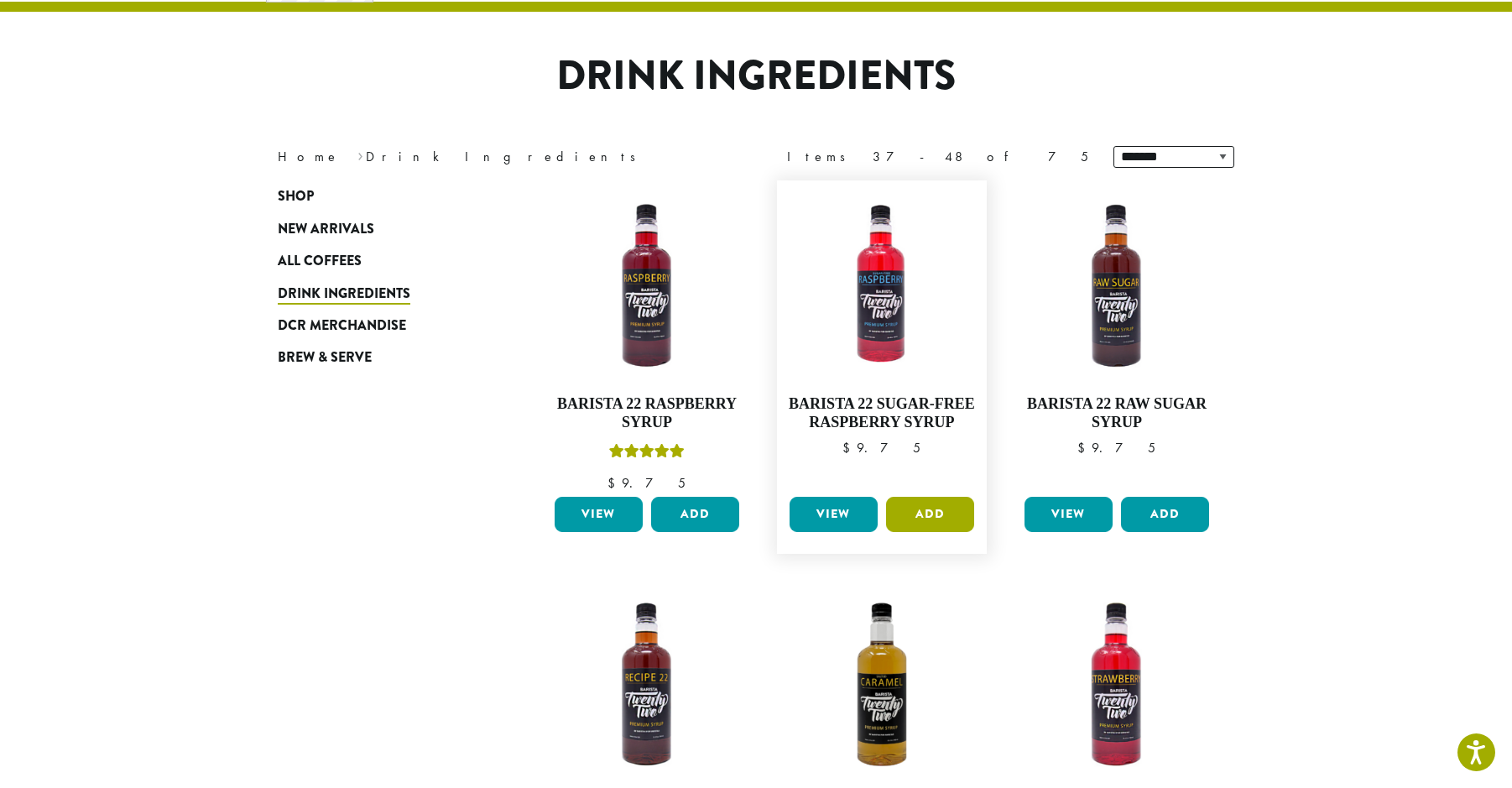
click at [944, 518] on button "Add" at bounding box center [931, 515] width 89 height 35
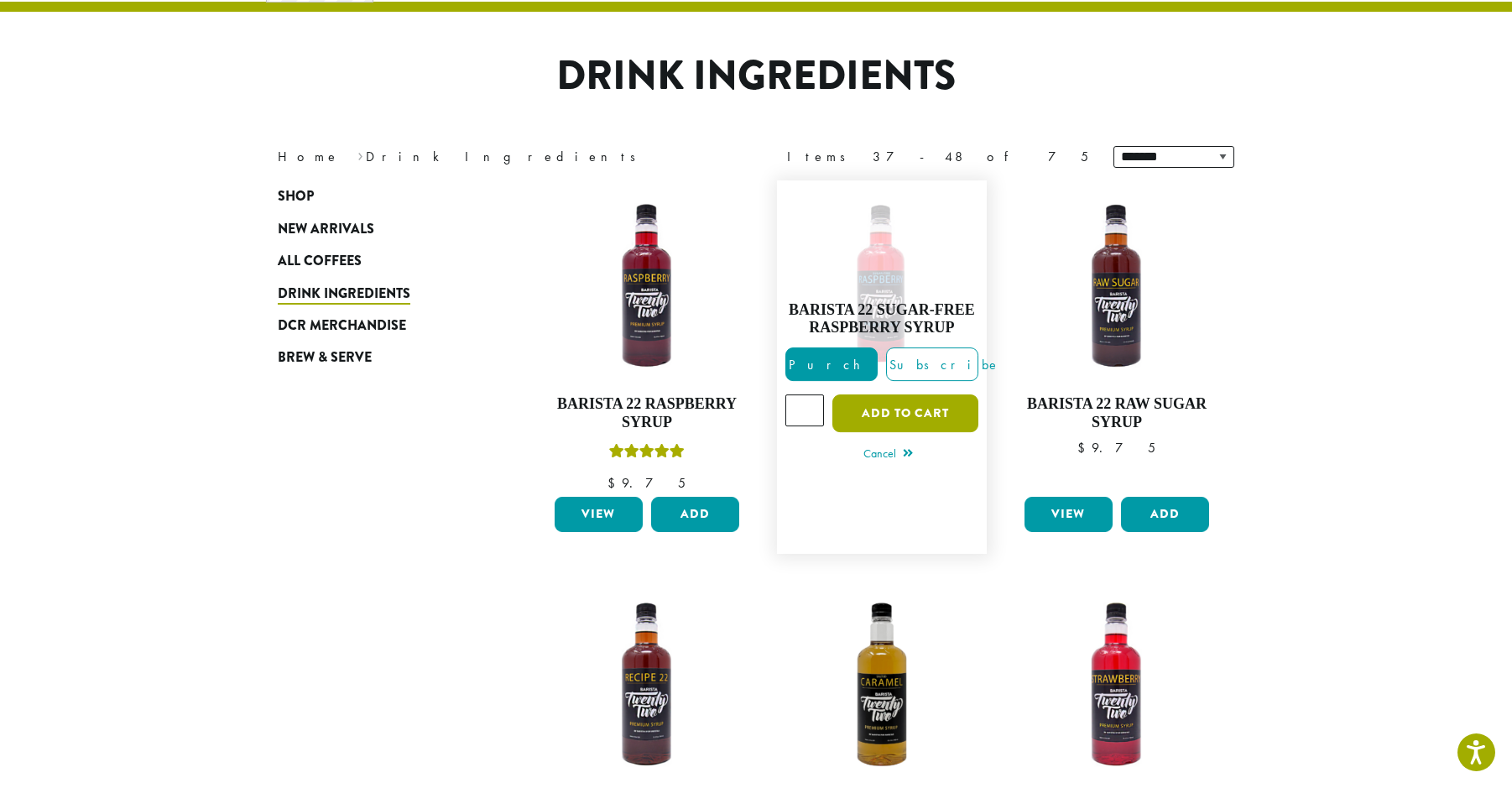
click at [938, 414] on button "Add to cart" at bounding box center [905, 413] width 146 height 38
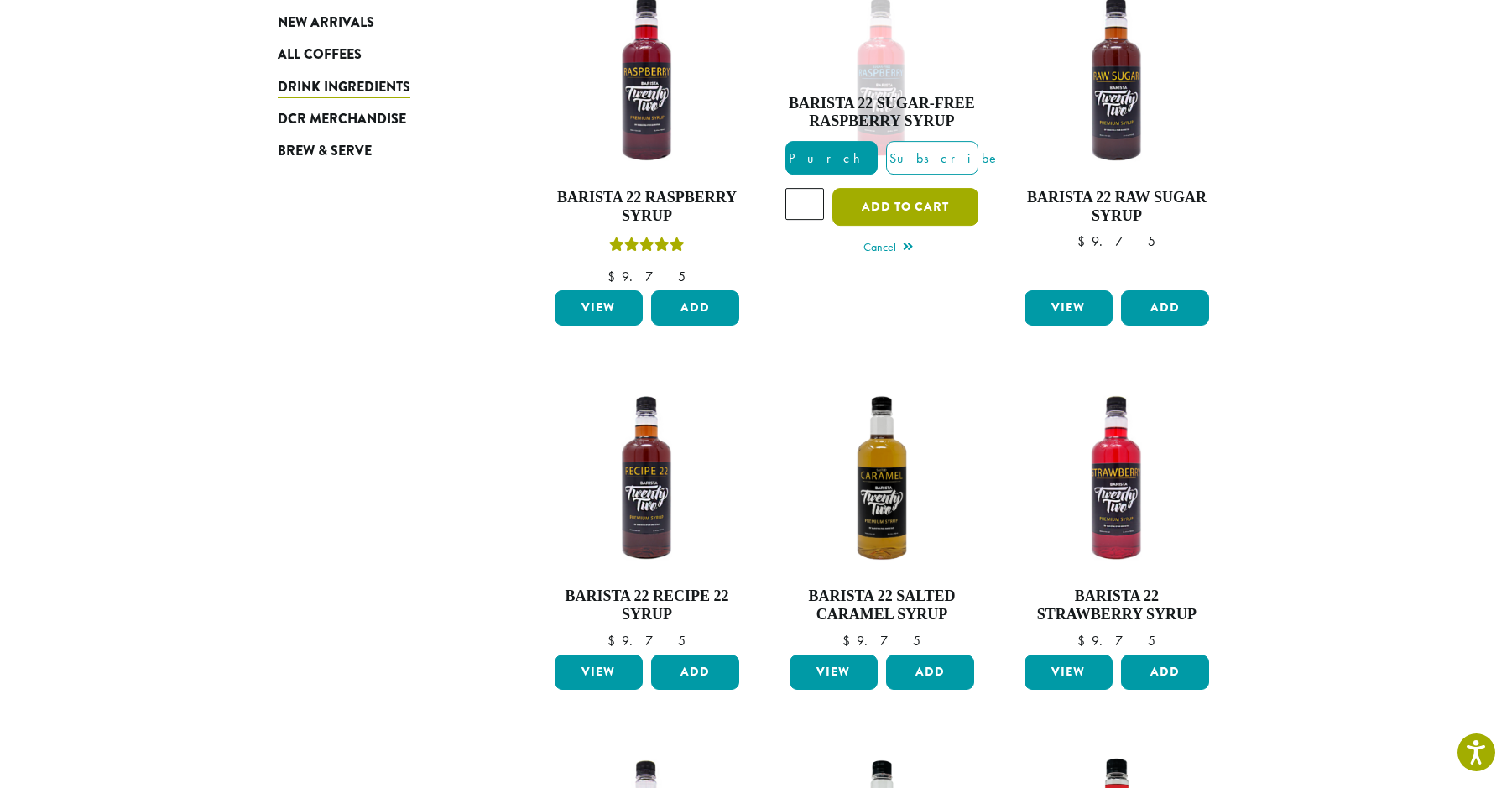
scroll to position [607, 0]
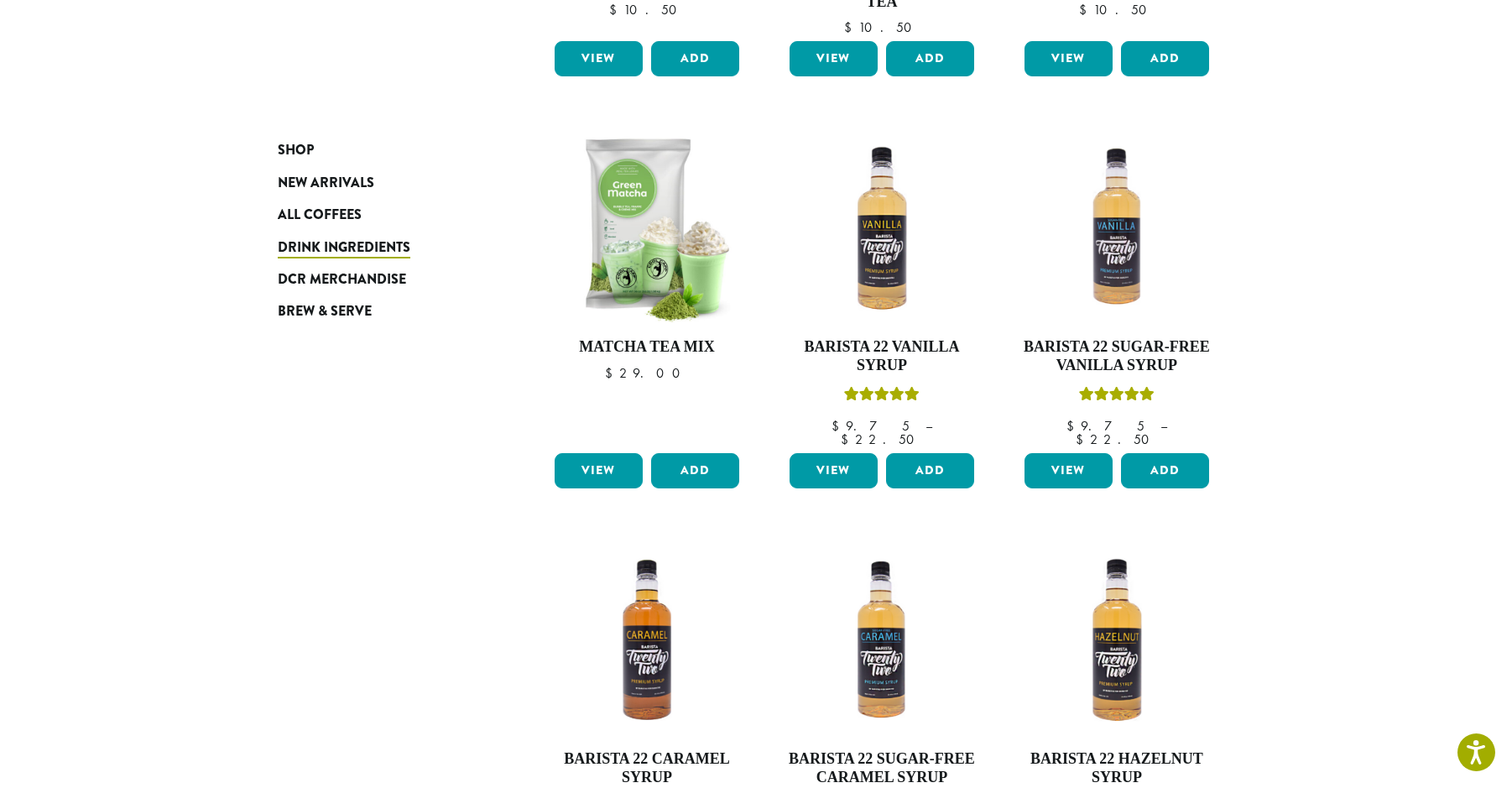
scroll to position [1447, 0]
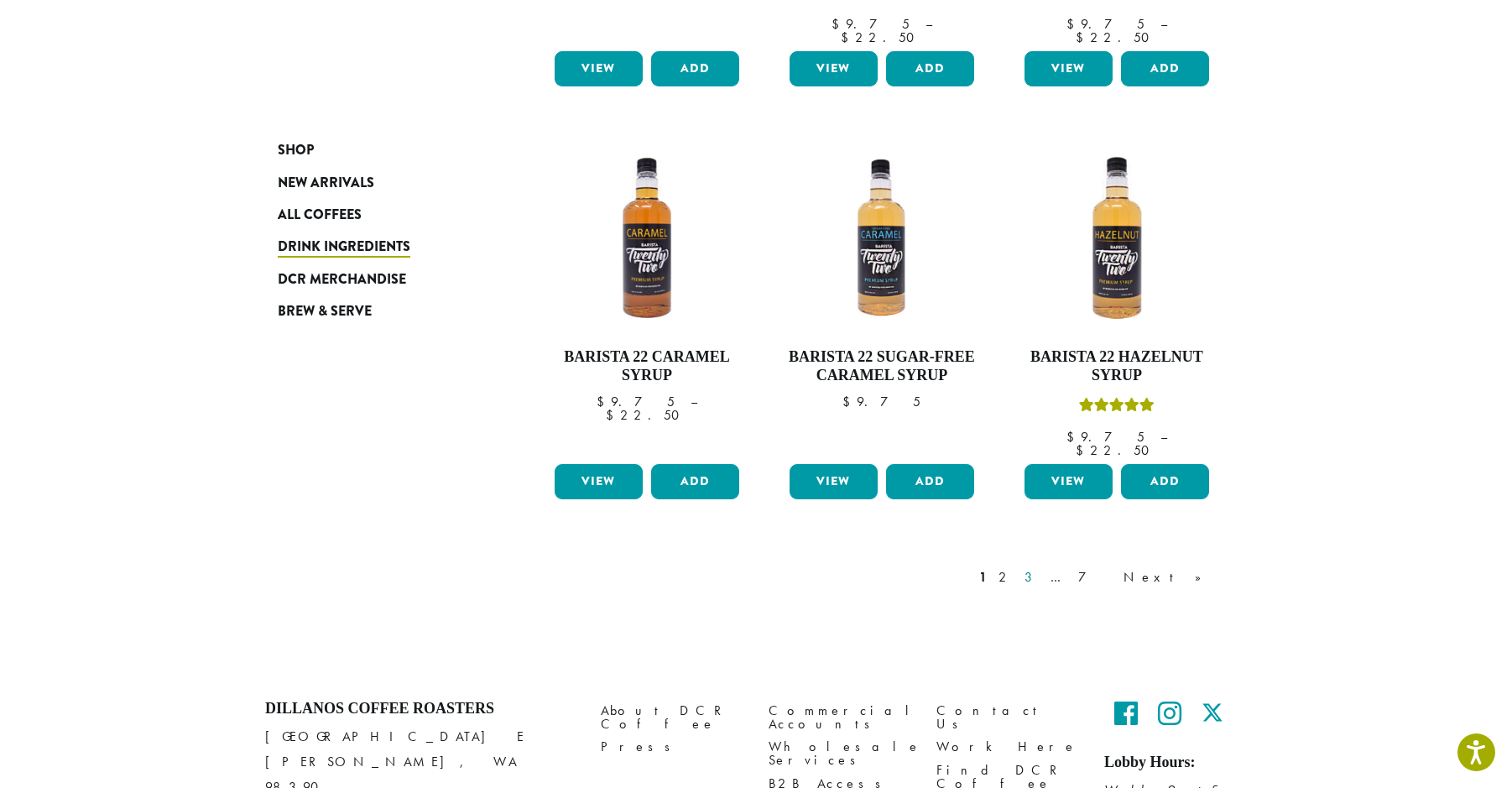
click at [1042, 567] on link "3" at bounding box center [1031, 578] width 21 height 20
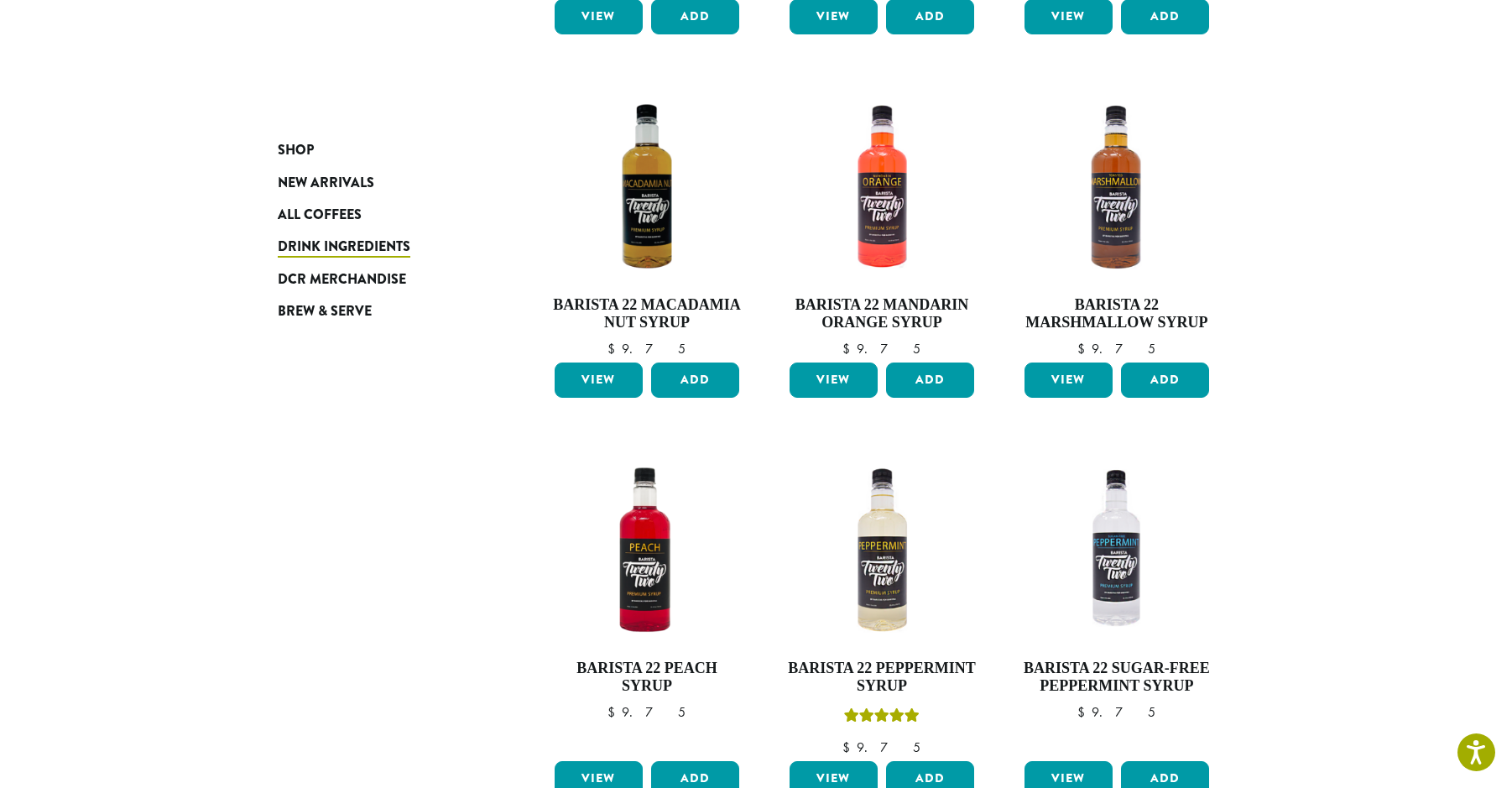
scroll to position [1363, 0]
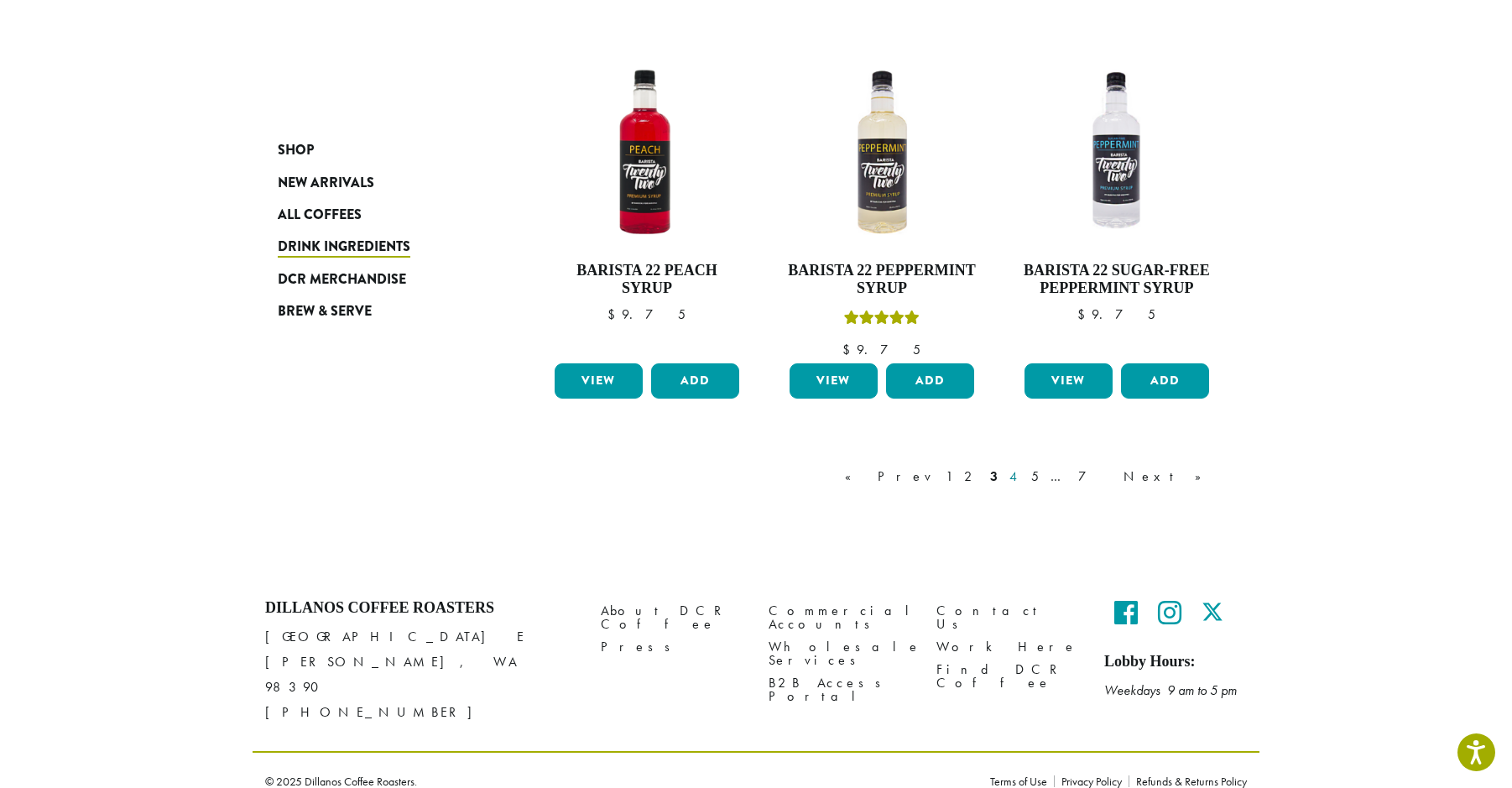
click at [1023, 476] on link "4" at bounding box center [1015, 477] width 17 height 20
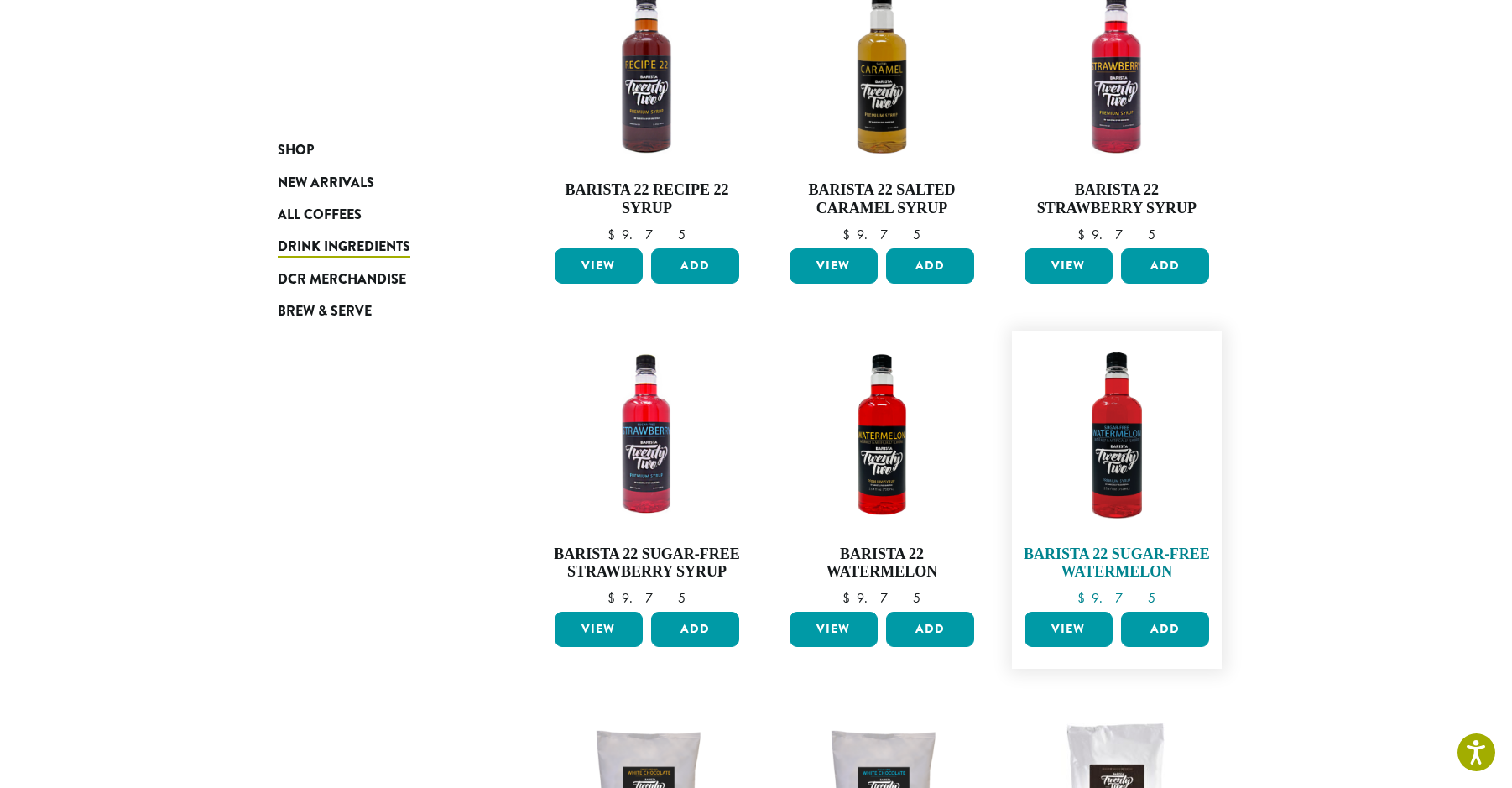
scroll to position [775, 0]
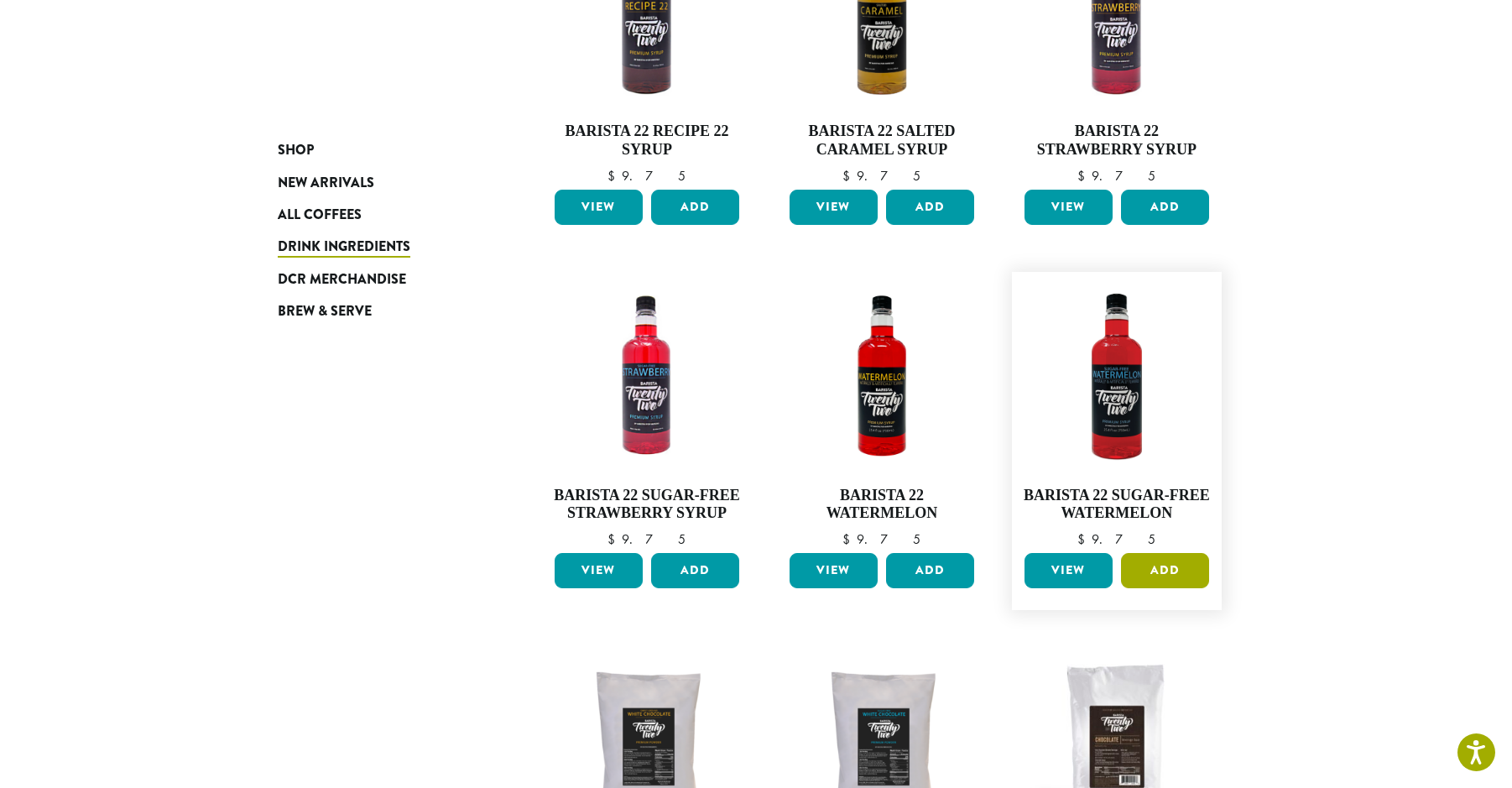
click at [1158, 569] on button "Add" at bounding box center [1165, 571] width 89 height 35
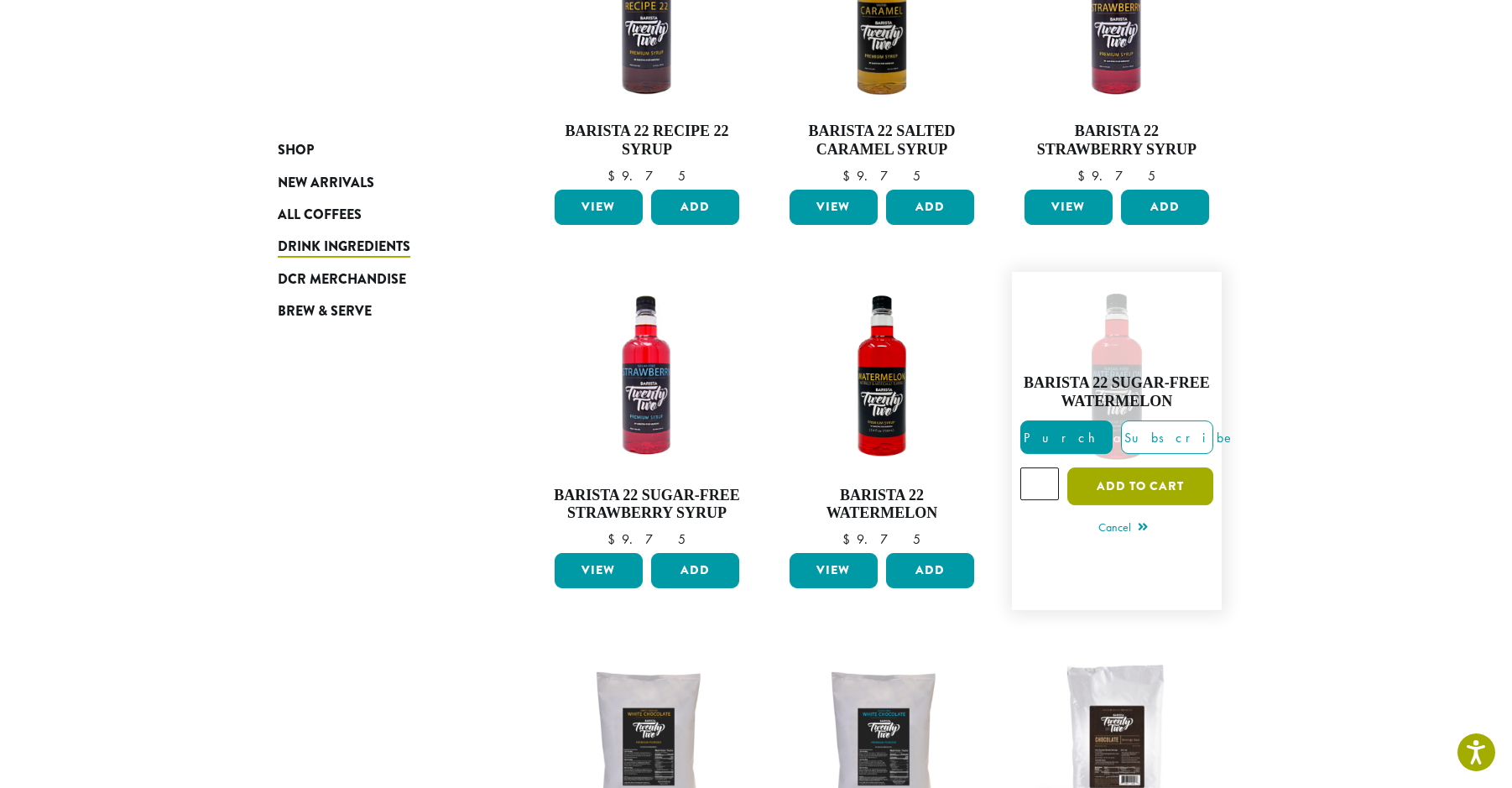
click at [1106, 484] on button "Add to cart" at bounding box center [1140, 486] width 146 height 38
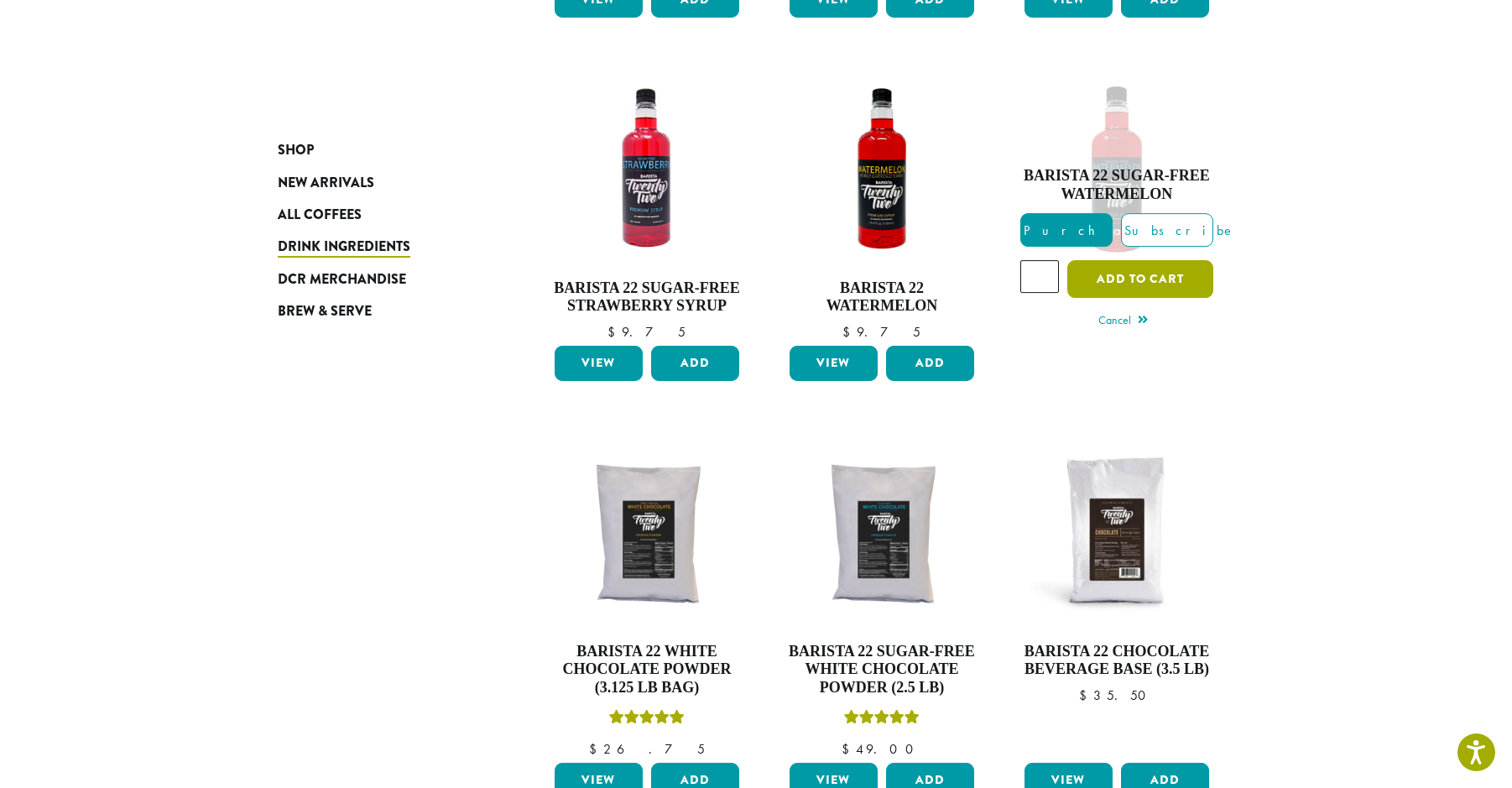
scroll to position [1279, 0]
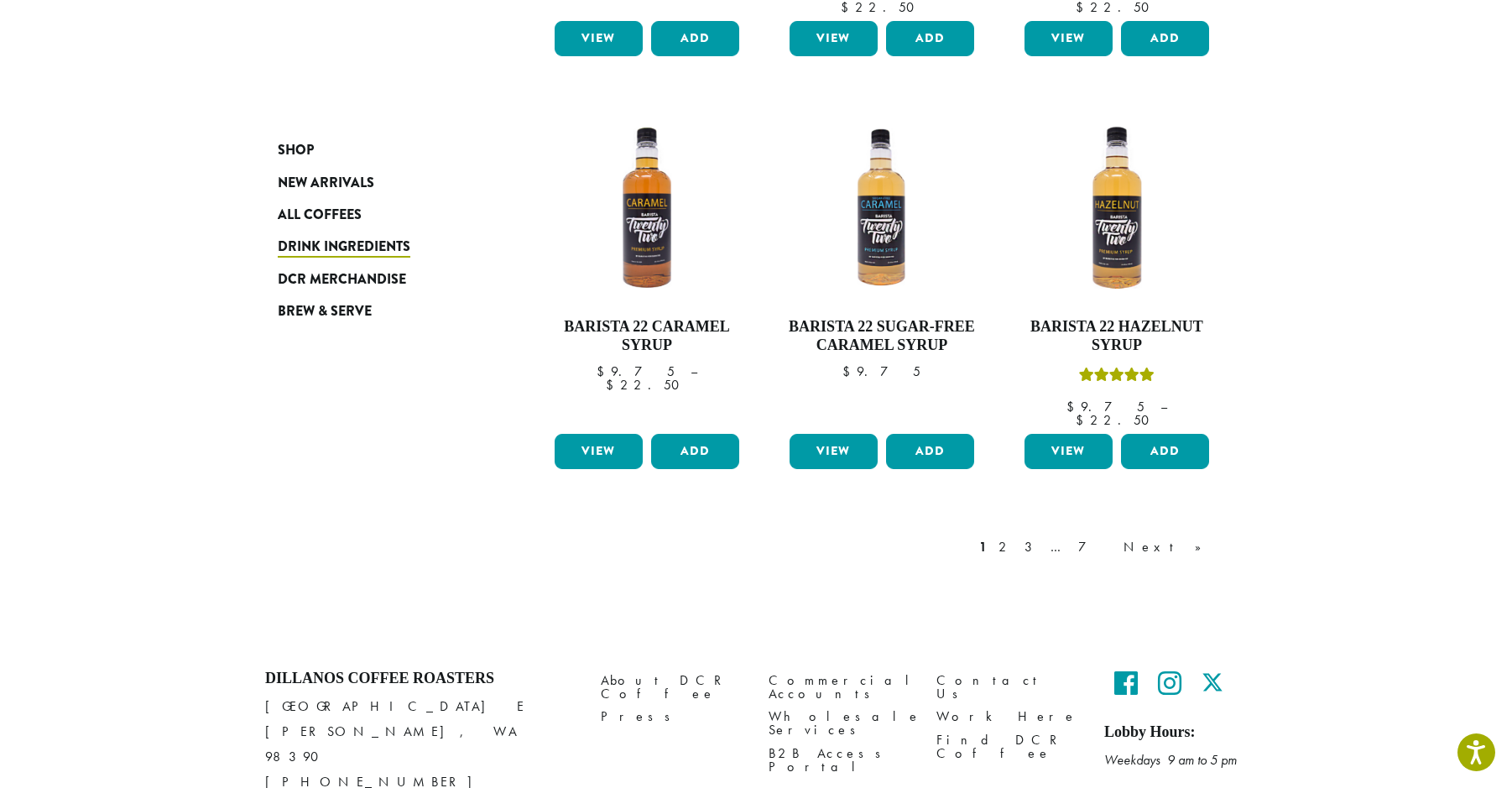
scroll to position [1368, 0]
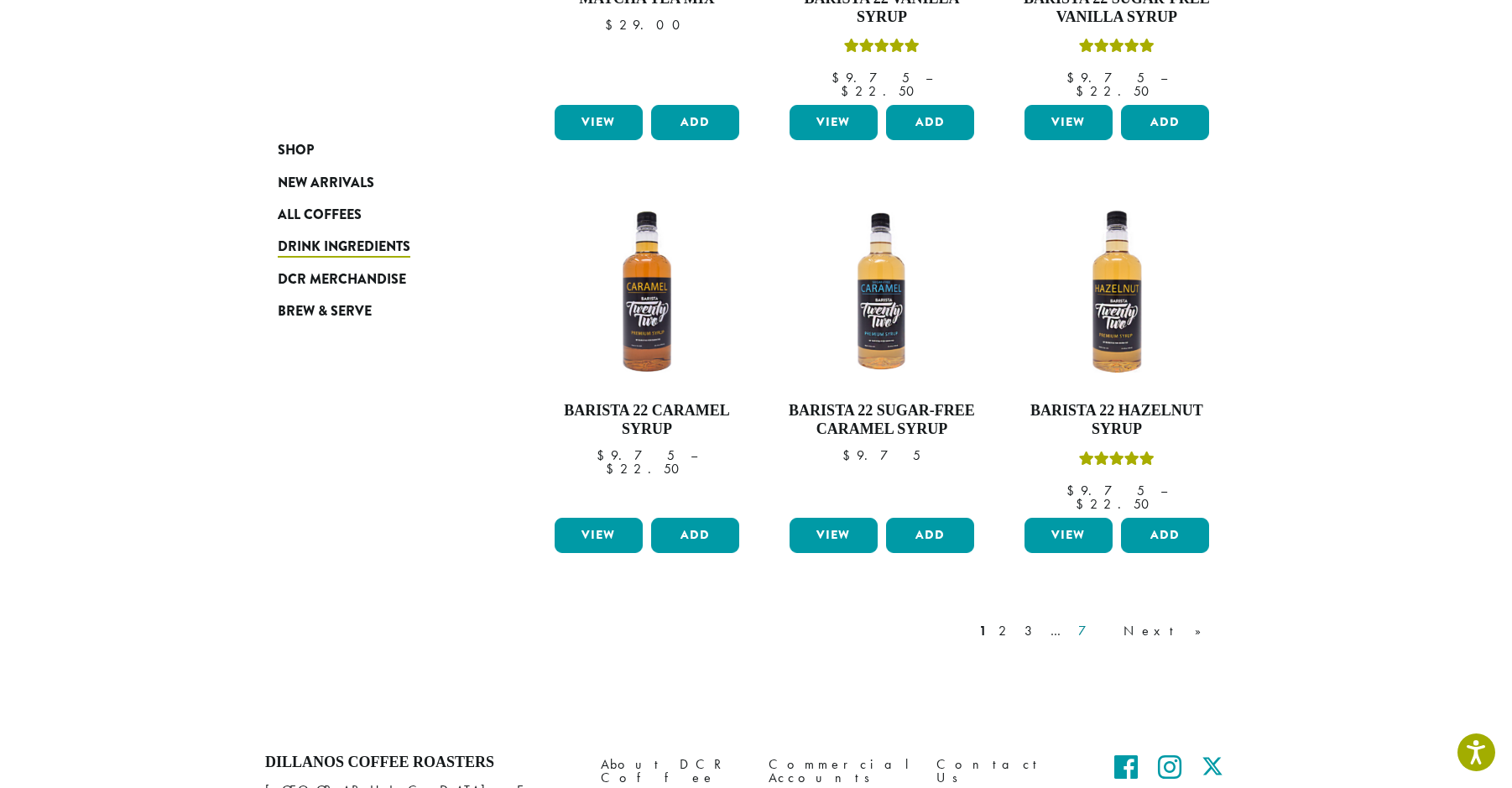
click at [1115, 621] on link "7" at bounding box center [1095, 631] width 41 height 20
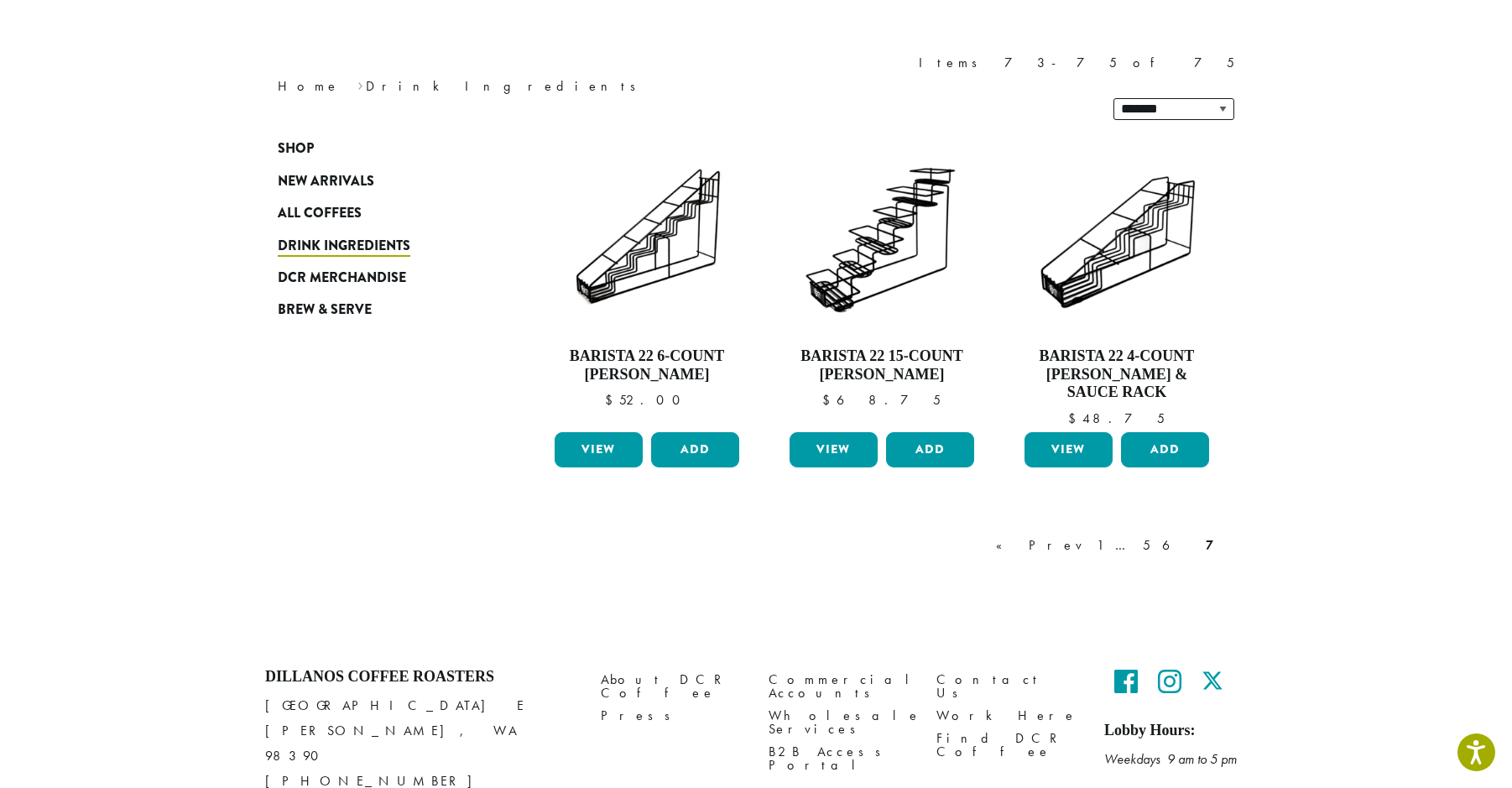
scroll to position [201, 0]
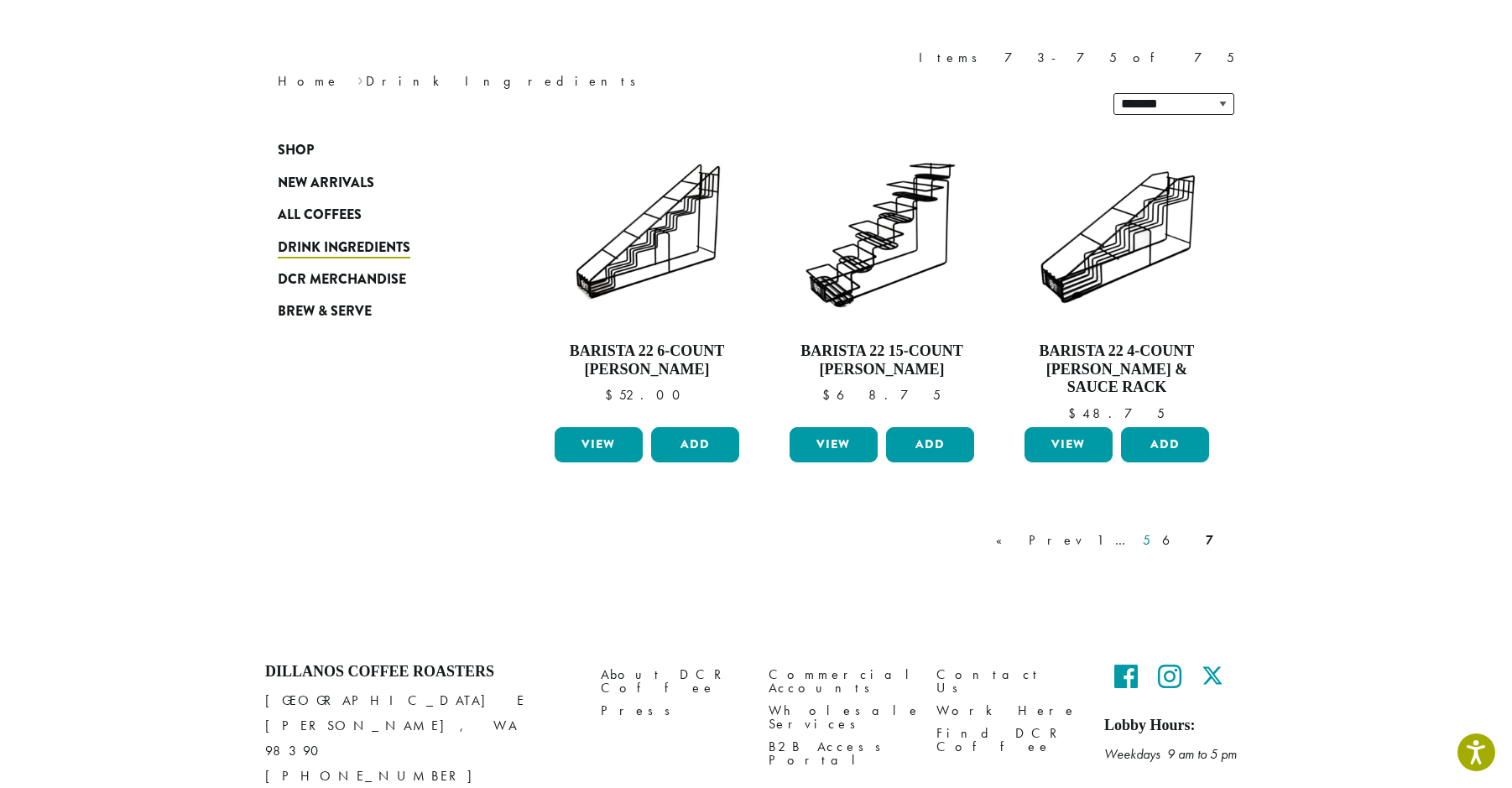
click at [1154, 531] on link "5" at bounding box center [1146, 541] width 14 height 20
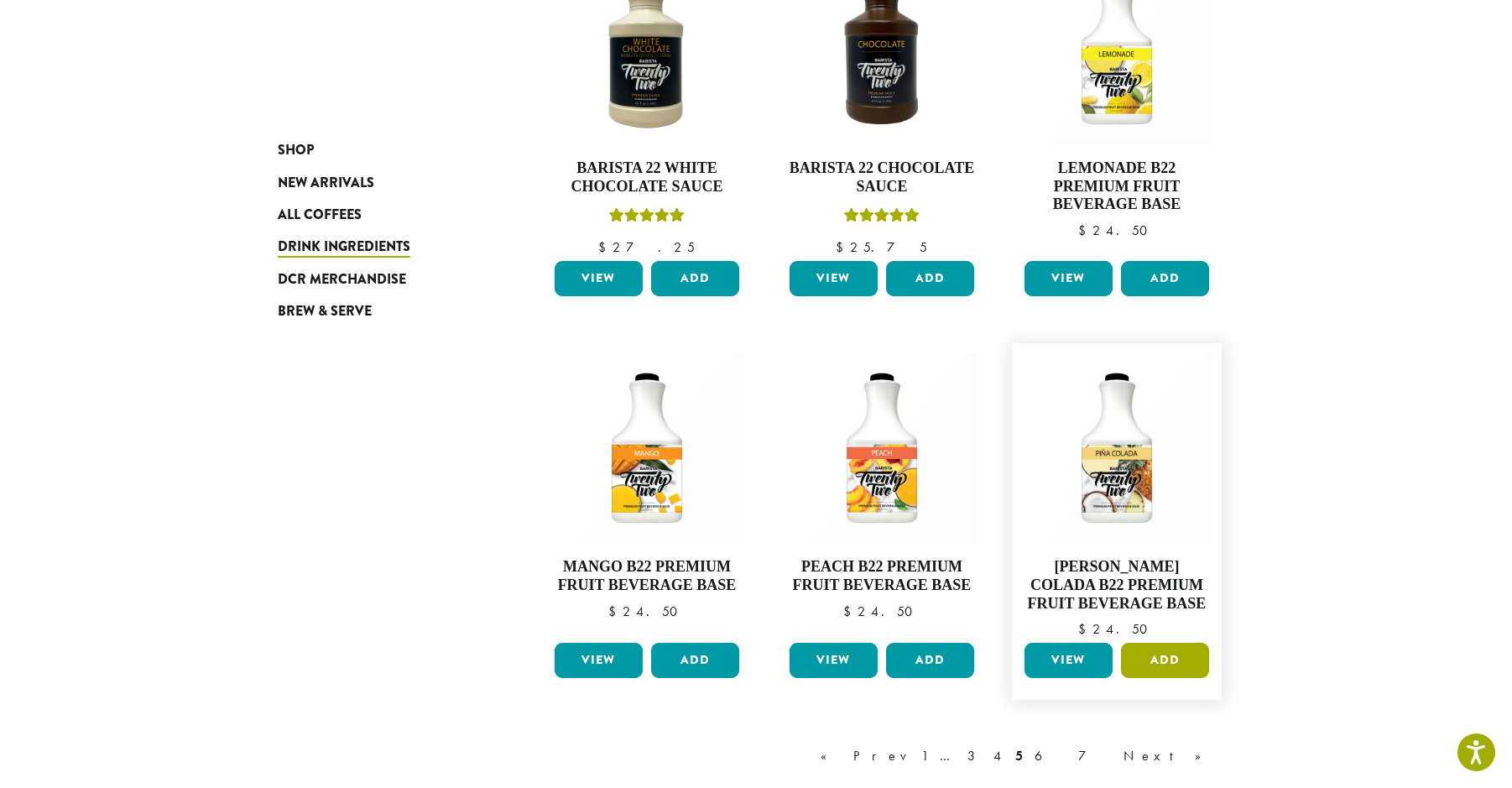
scroll to position [1195, 0]
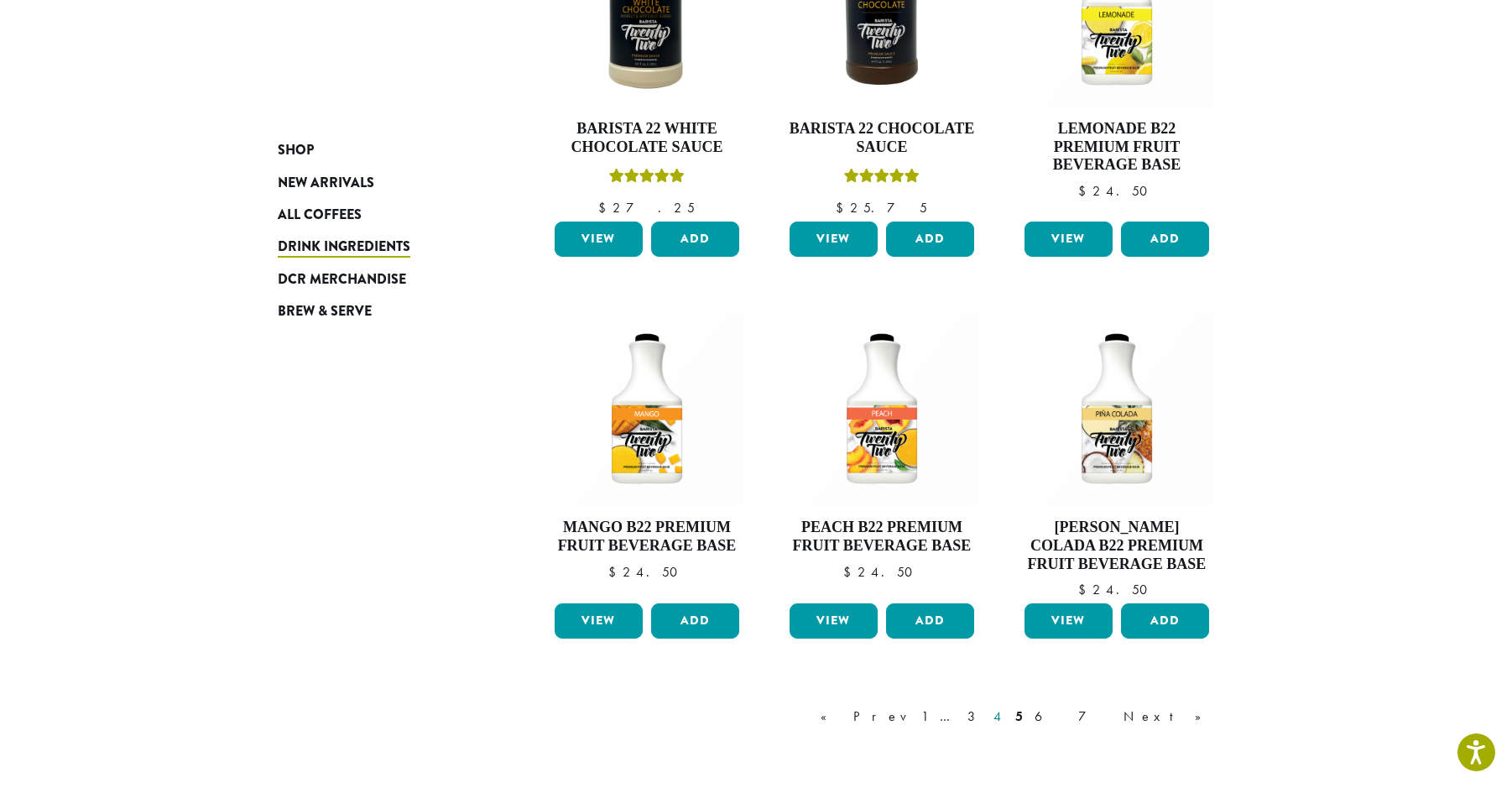
click at [1007, 718] on link "4" at bounding box center [999, 717] width 17 height 20
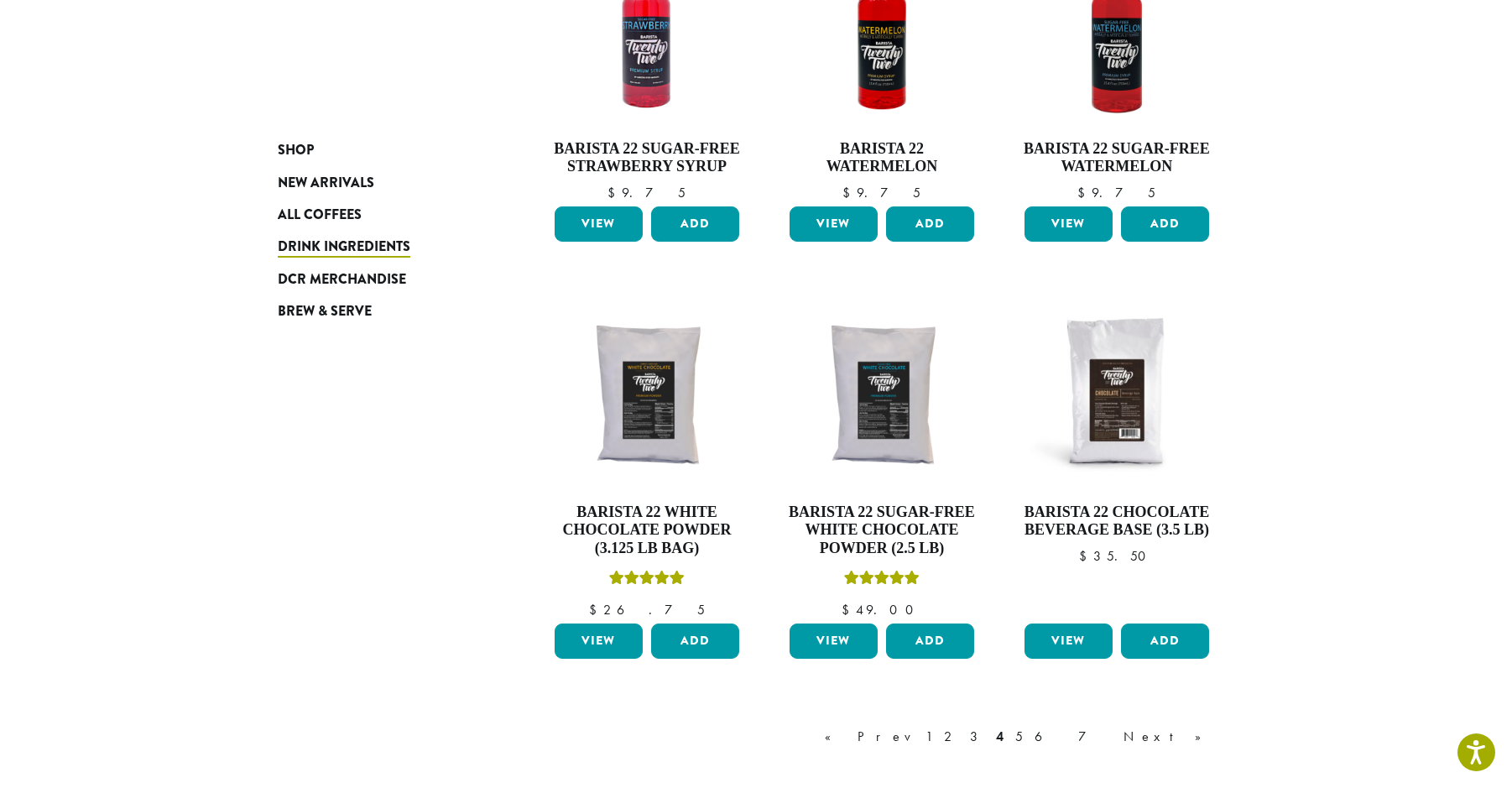
scroll to position [1195, 0]
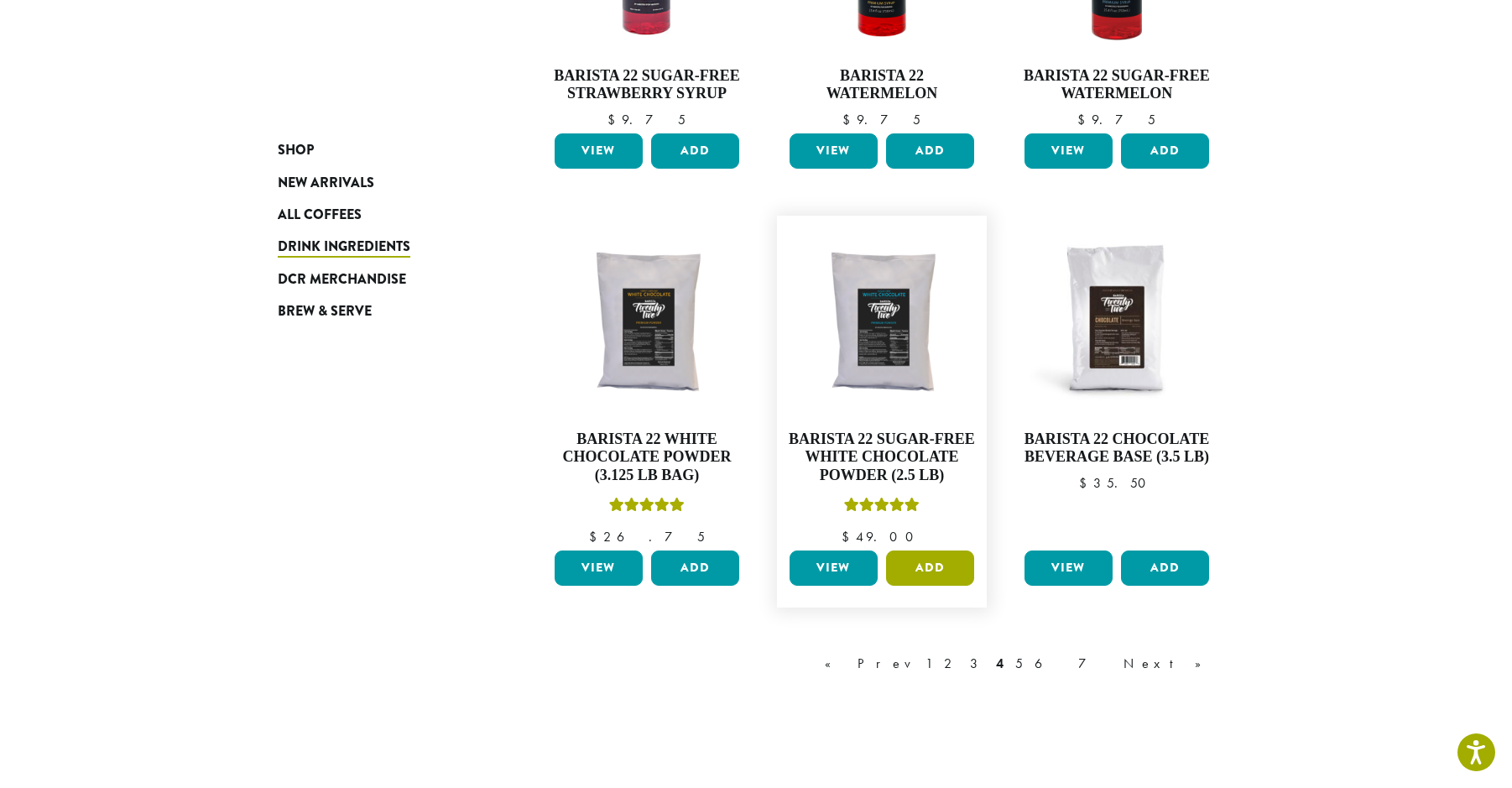
click at [954, 563] on button "Add" at bounding box center [931, 568] width 89 height 35
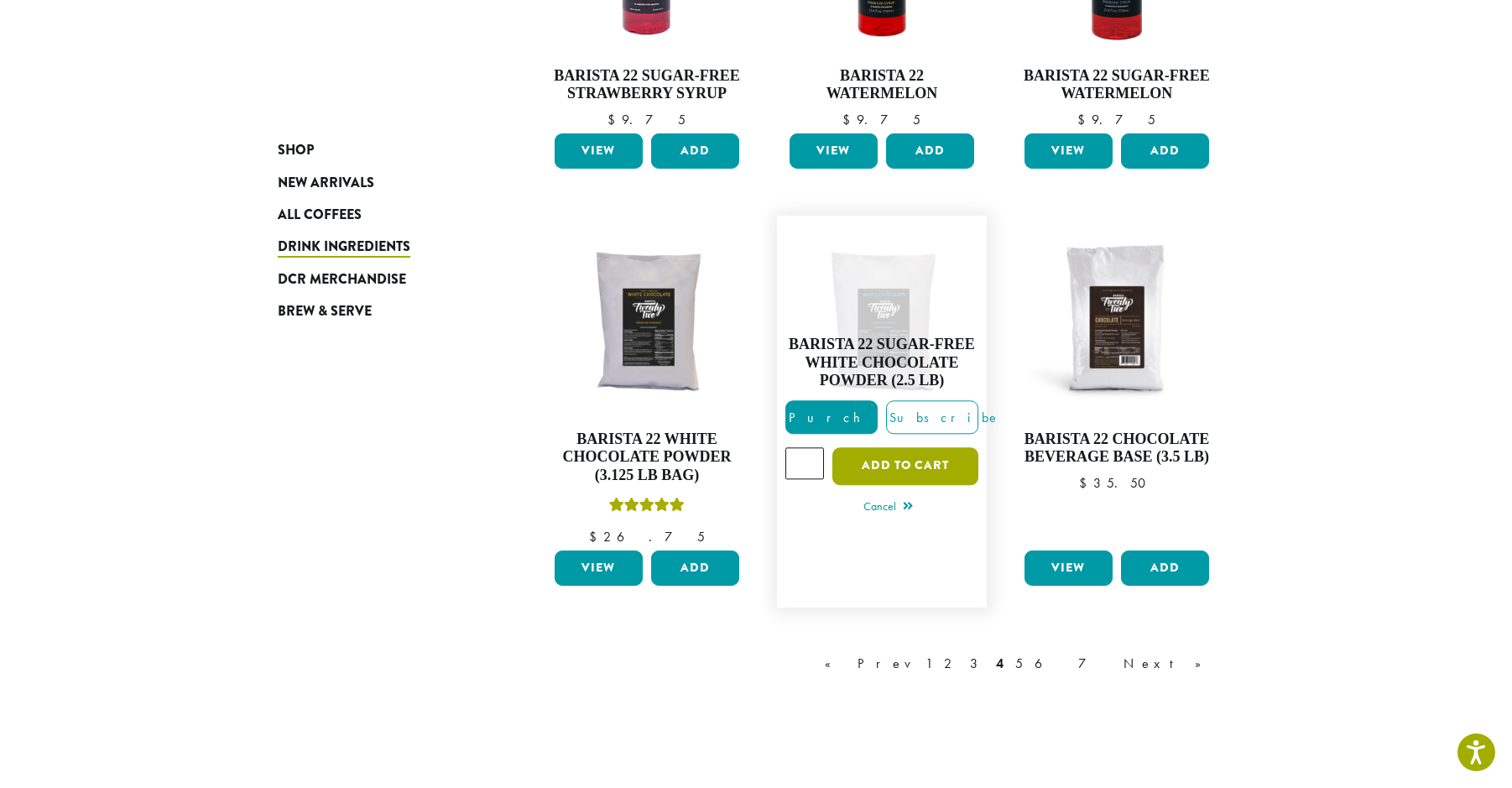
click at [863, 470] on button "Add to cart" at bounding box center [905, 466] width 146 height 38
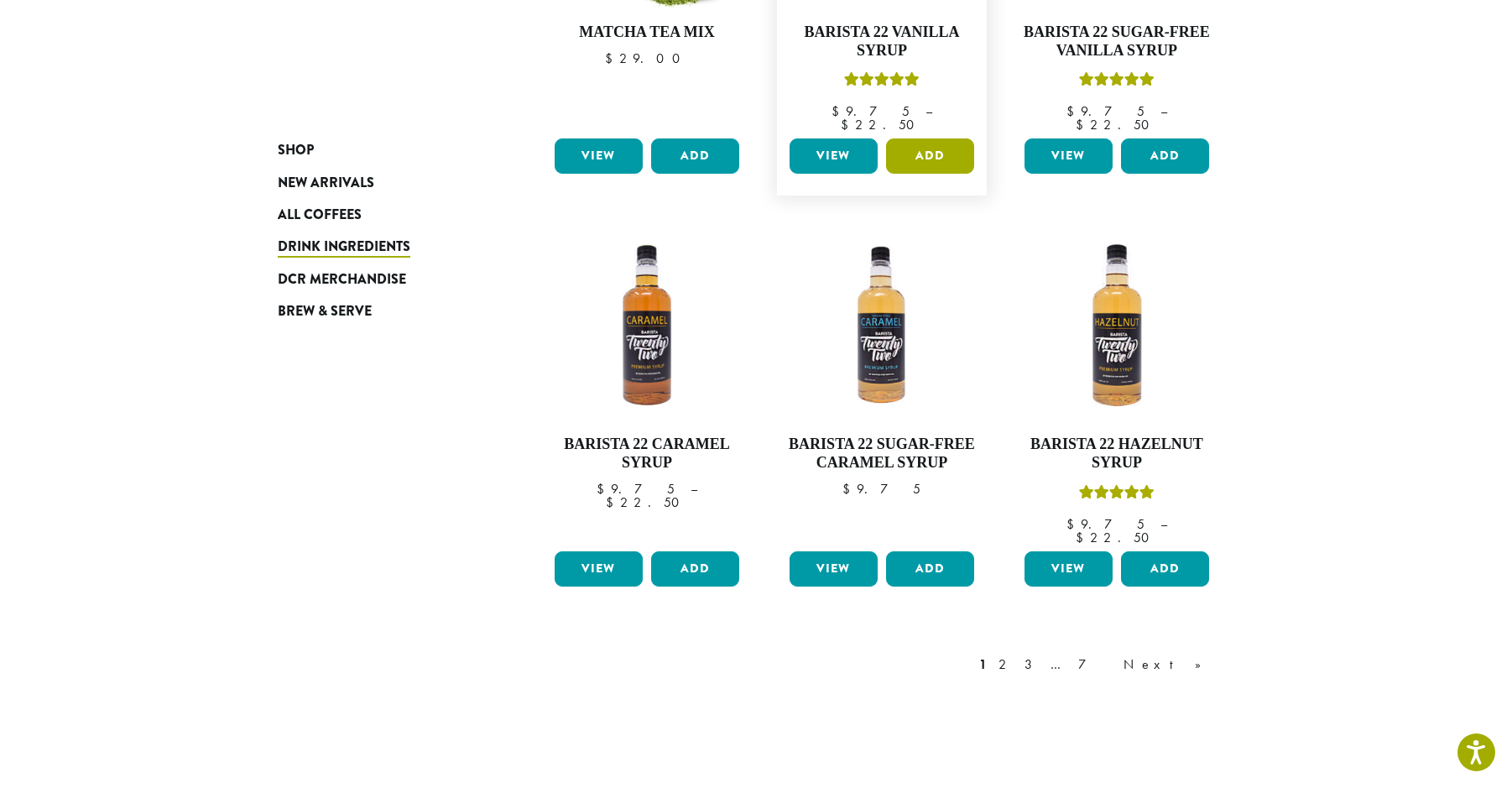
scroll to position [1363, 0]
